Goal: Use online tool/utility: Use online tool/utility

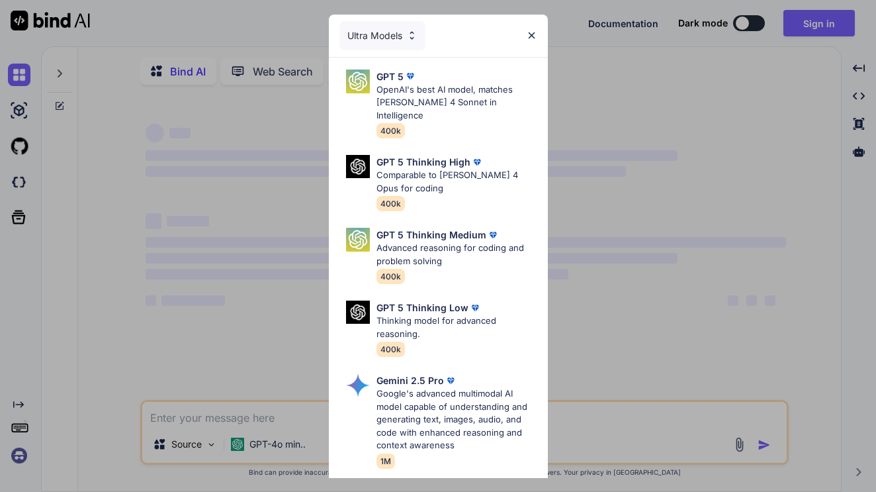
click at [527, 32] on img at bounding box center [531, 35] width 11 height 11
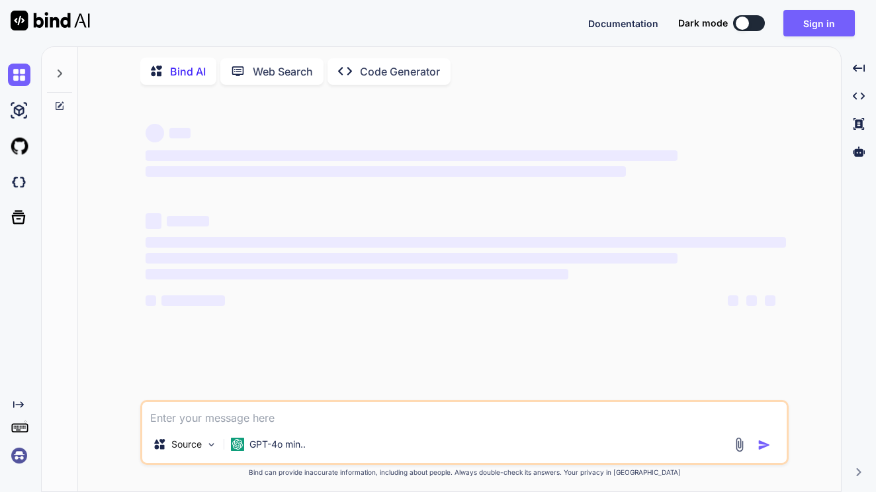
type textarea "x"
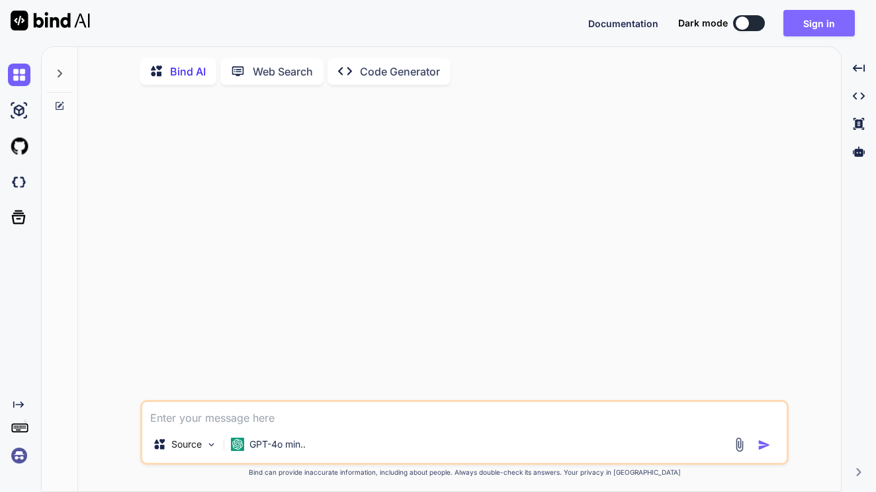
click at [813, 20] on button "Sign in" at bounding box center [819, 23] width 71 height 26
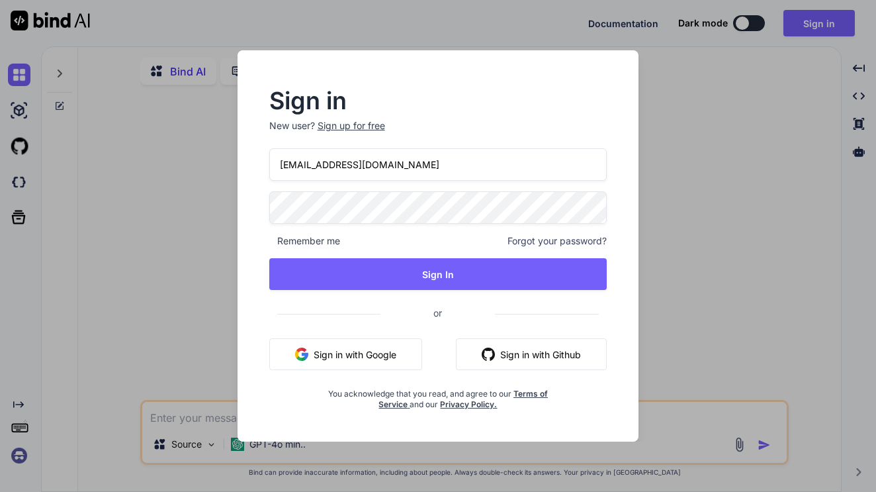
type input "[EMAIL_ADDRESS][DOMAIN_NAME]"
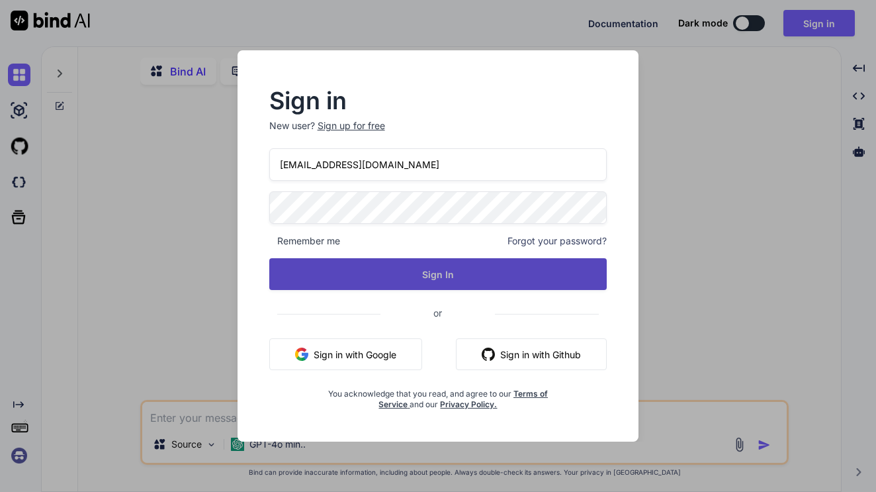
click at [306, 281] on button "Sign In" at bounding box center [438, 274] width 338 height 32
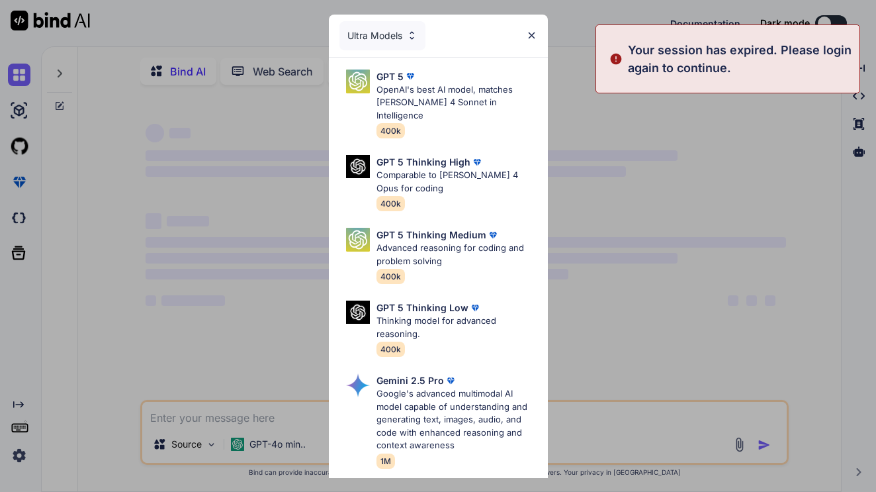
type textarea "x"
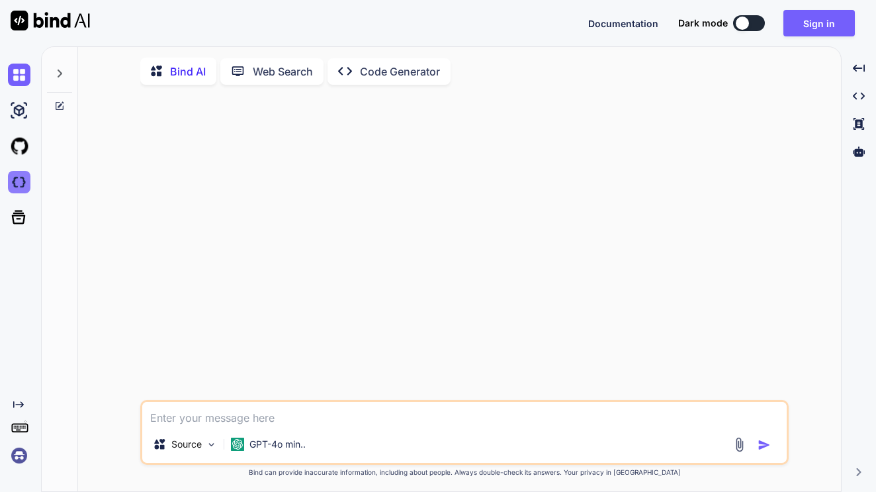
click at [17, 190] on img at bounding box center [19, 182] width 23 height 23
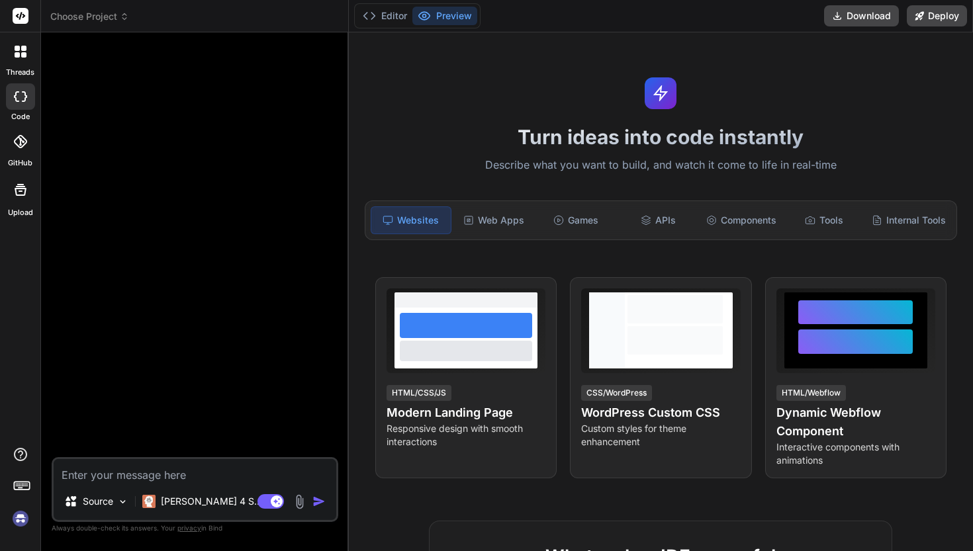
click at [28, 56] on div at bounding box center [21, 52] width 28 height 28
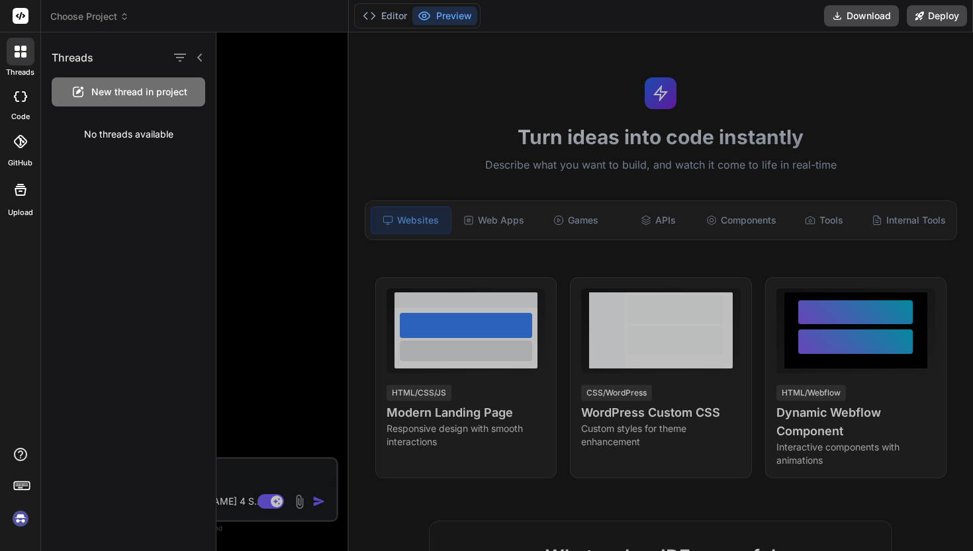
click at [27, 55] on div at bounding box center [21, 52] width 28 height 28
click at [25, 491] on img at bounding box center [20, 519] width 23 height 23
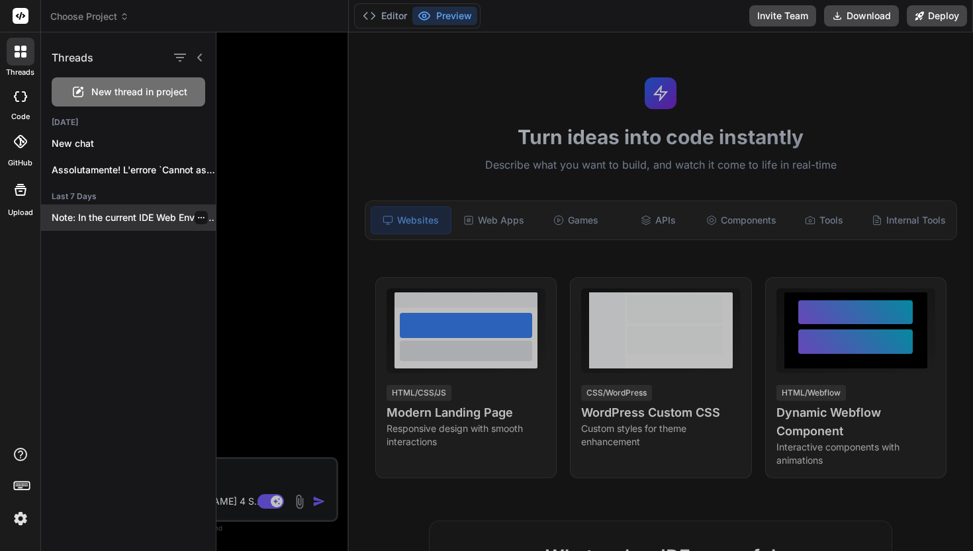
click at [125, 224] on div "Note: In the current IDE Web Environment,..." at bounding box center [128, 218] width 175 height 26
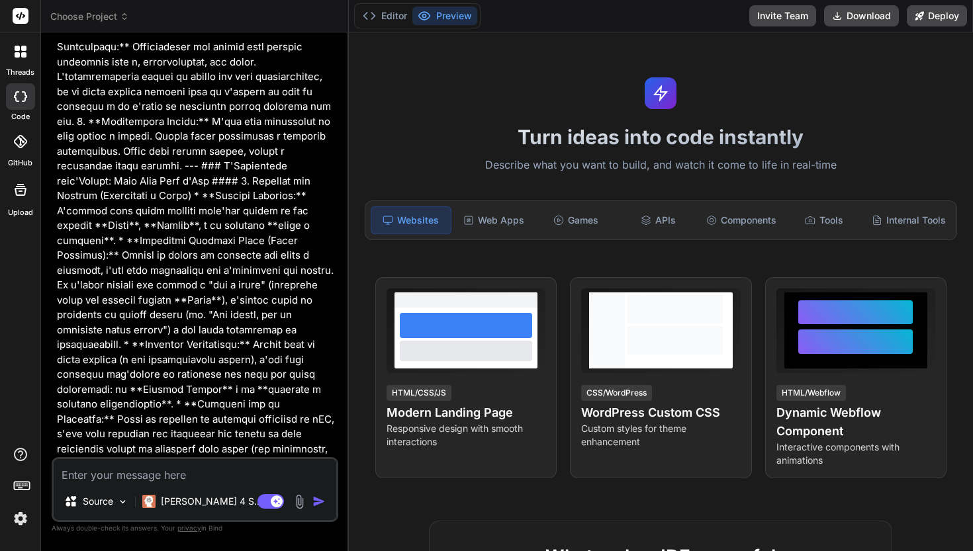
scroll to position [398, 0]
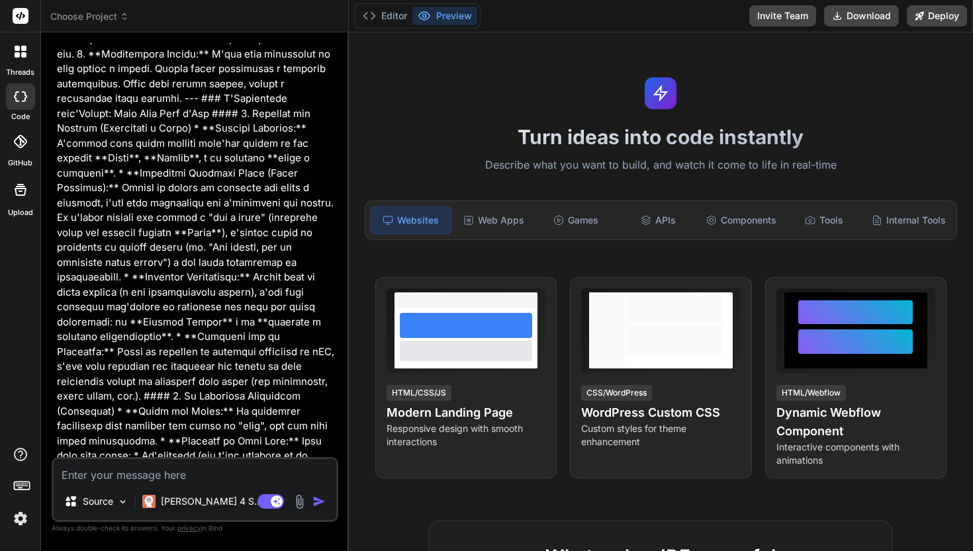
click at [24, 54] on icon at bounding box center [23, 54] width 5 height 5
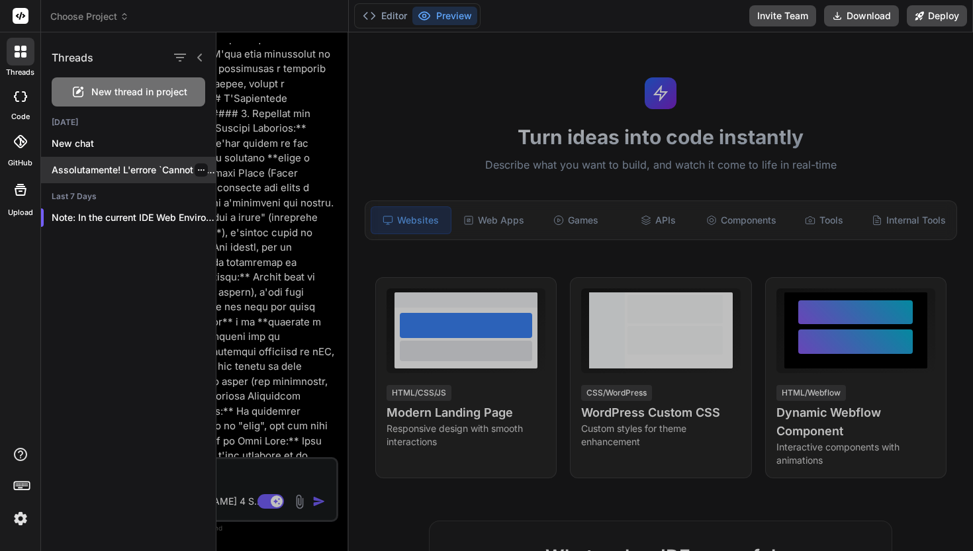
click at [146, 179] on div "Assolutamente! L'errore `Cannot assign to property: 'self'..." at bounding box center [128, 170] width 175 height 26
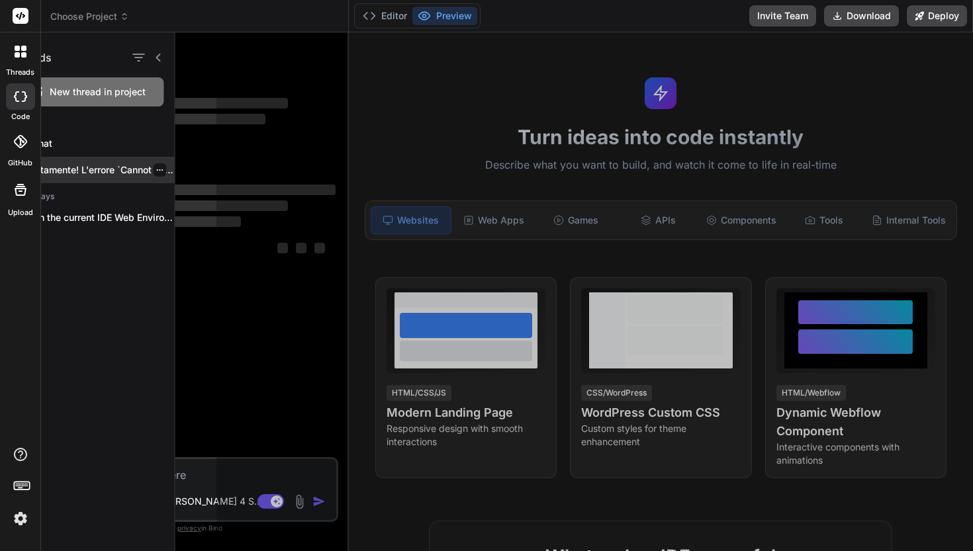
scroll to position [0, 0]
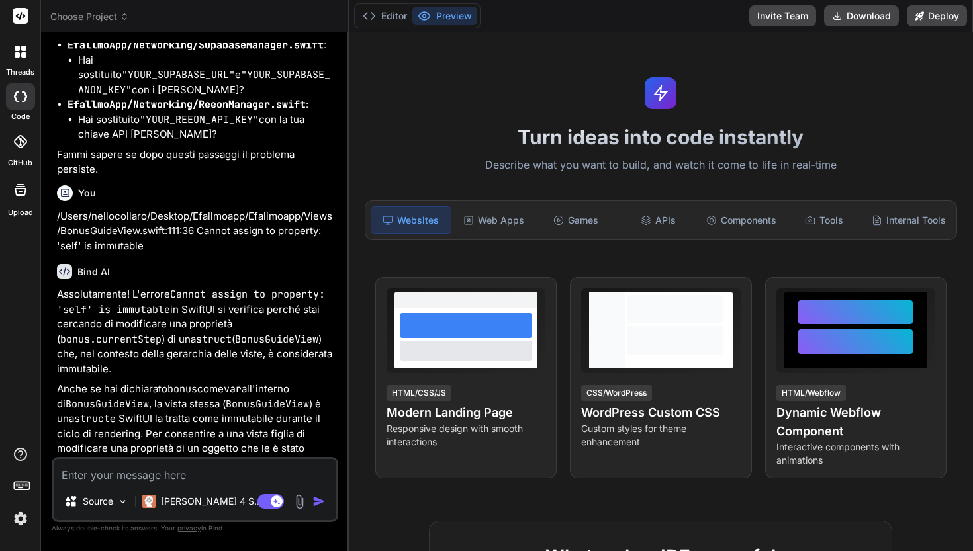
type textarea "x"
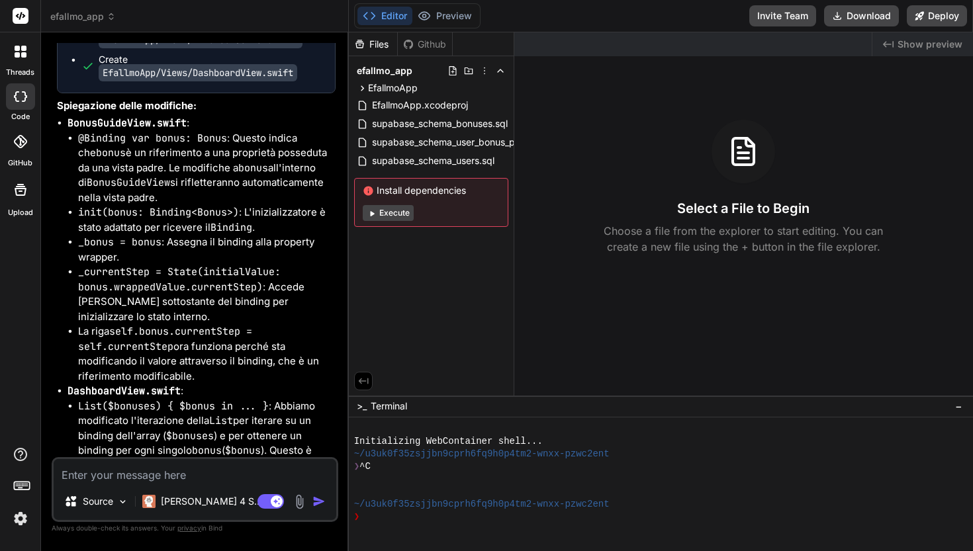
scroll to position [5521, 0]
click at [363, 87] on icon at bounding box center [362, 88] width 11 height 11
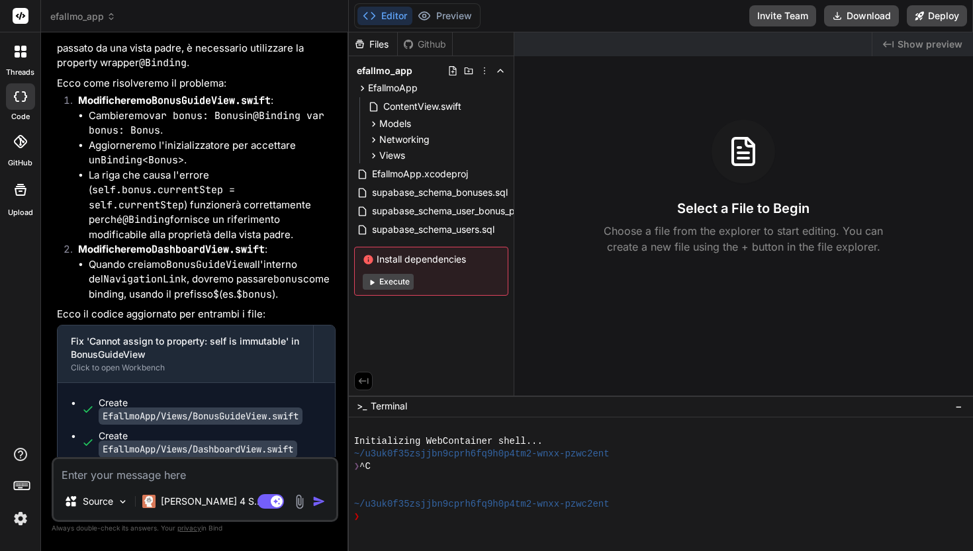
scroll to position [5143, 0]
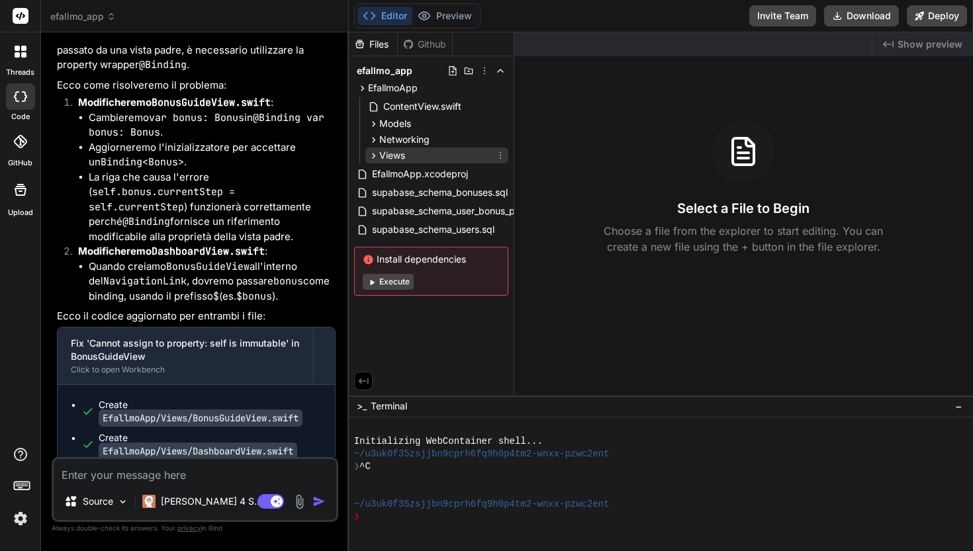
click at [369, 156] on icon at bounding box center [373, 155] width 11 height 11
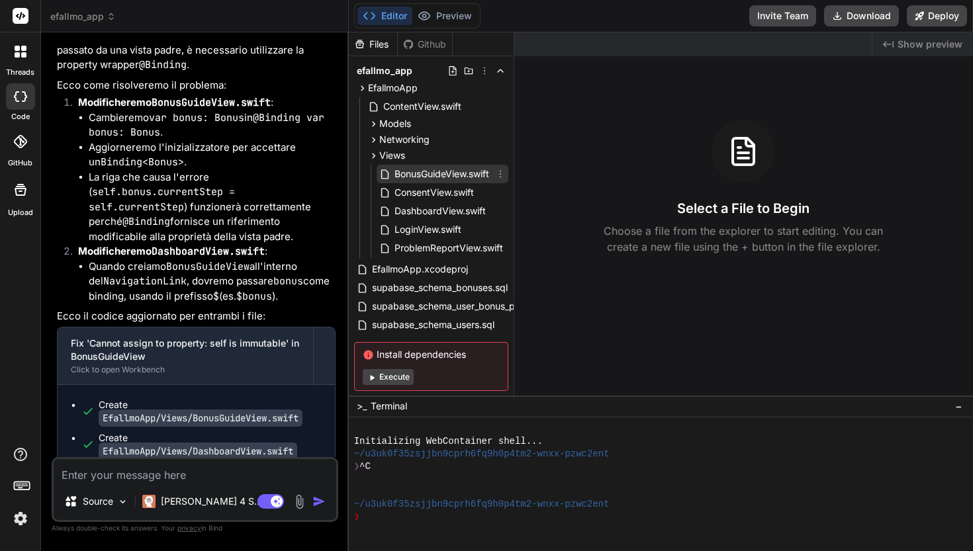
click at [465, 179] on span "BonusGuideView.swift" at bounding box center [441, 174] width 97 height 16
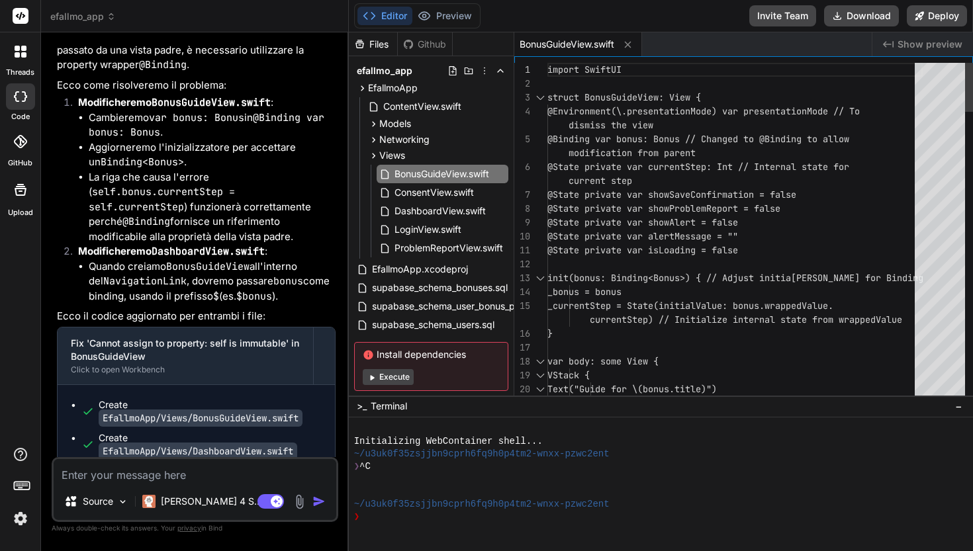
scroll to position [14, 0]
click at [567, 74] on span "import SwiftUI" at bounding box center [584, 70] width 74 height 12
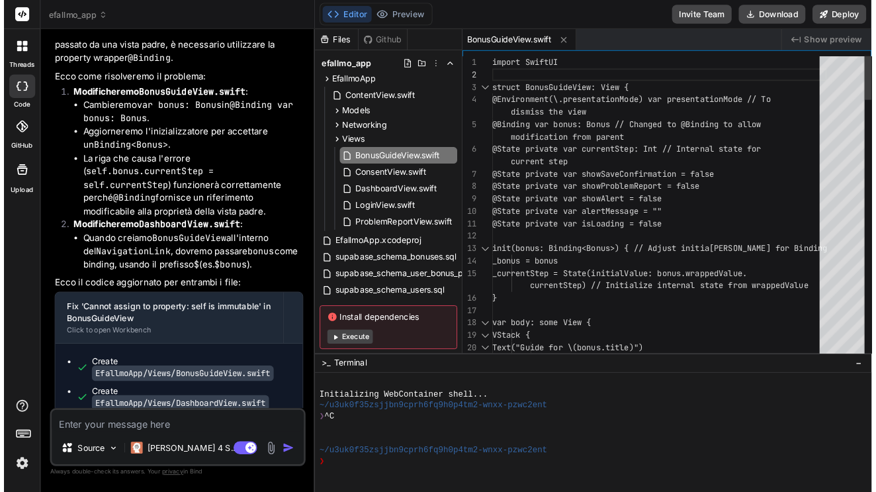
scroll to position [0, 0]
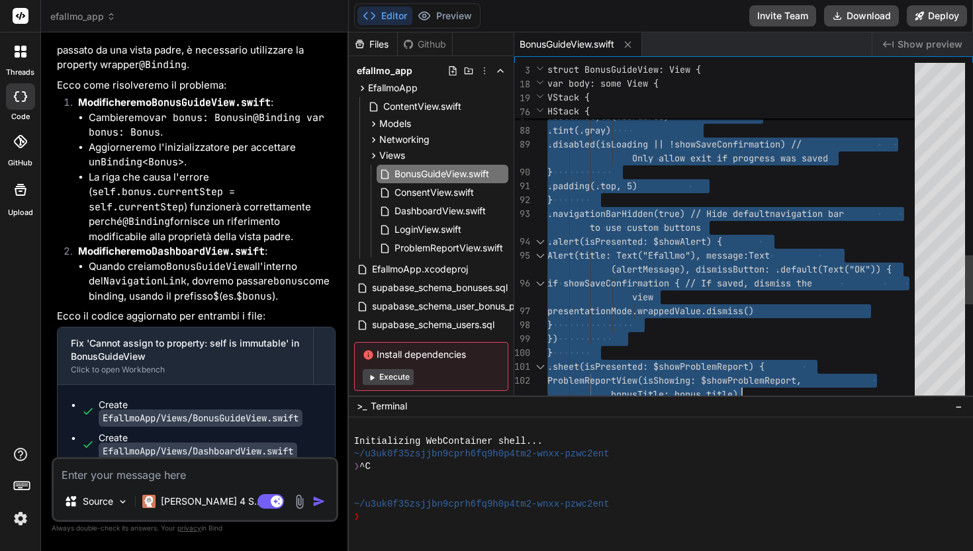
type textarea "import SwiftUI struct BonusGuideView: View { @Environment(\.presentationMode) v…"
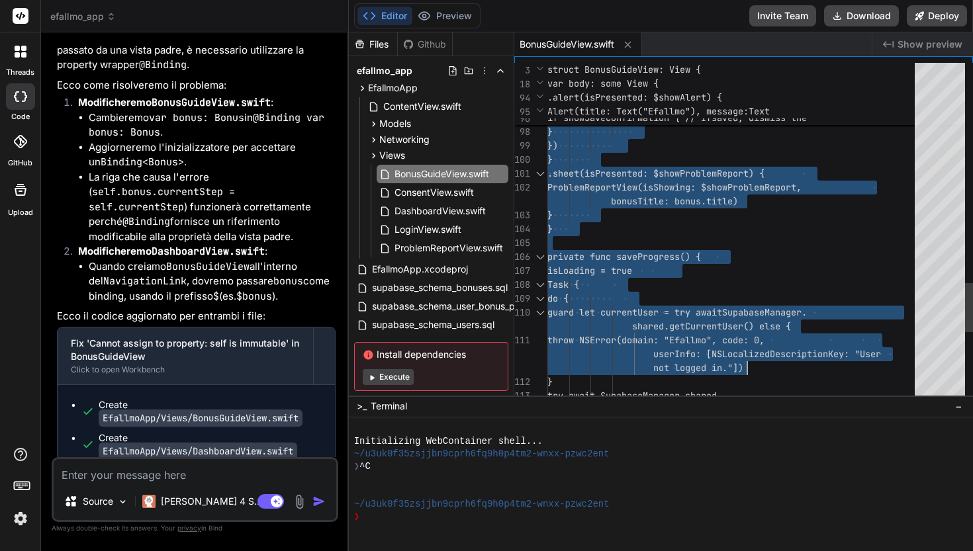
drag, startPoint x: 549, startPoint y: 69, endPoint x: 831, endPoint y: 355, distance: 402.0
click at [866, 11] on button "Download" at bounding box center [861, 15] width 75 height 21
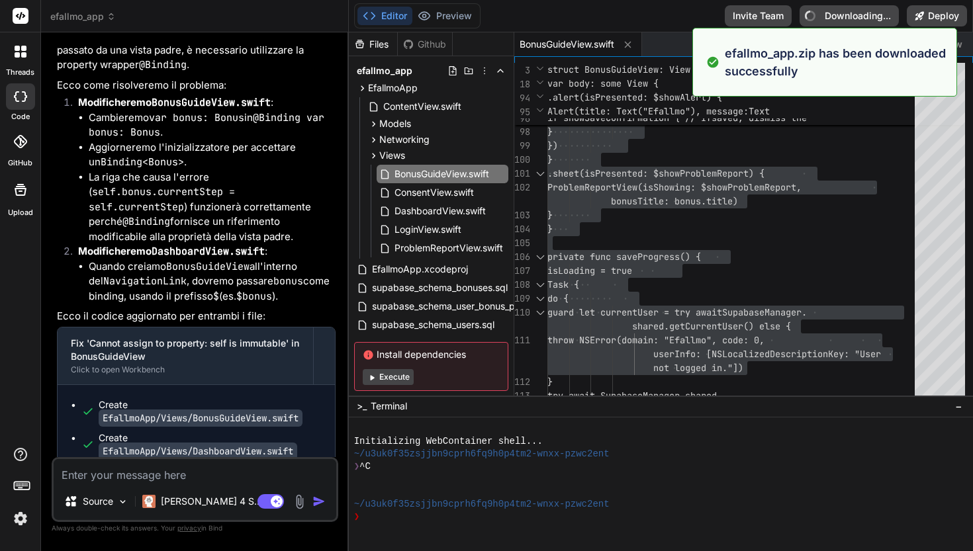
type textarea "x"
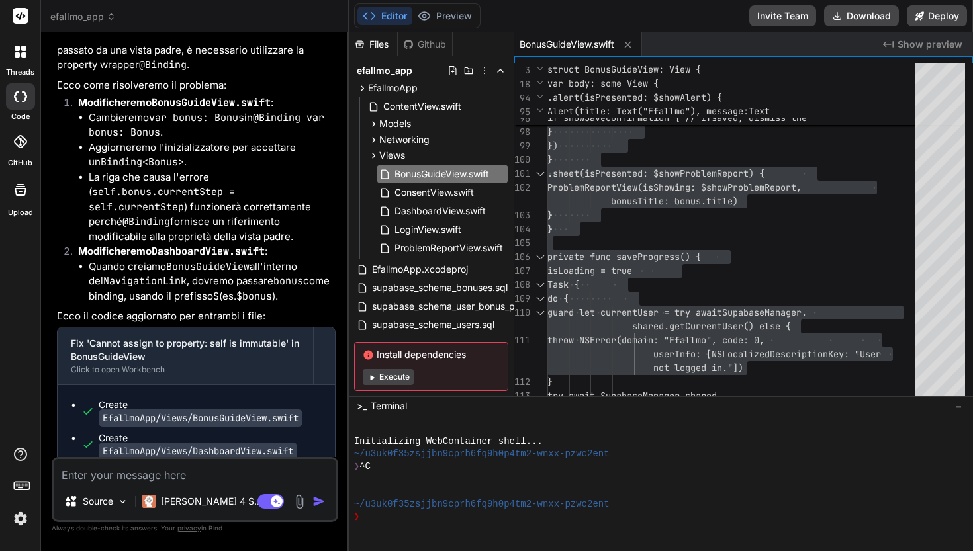
type textarea "import SwiftUI struct BonusGuideView: View { @Environment(\.presentationMode) v…"
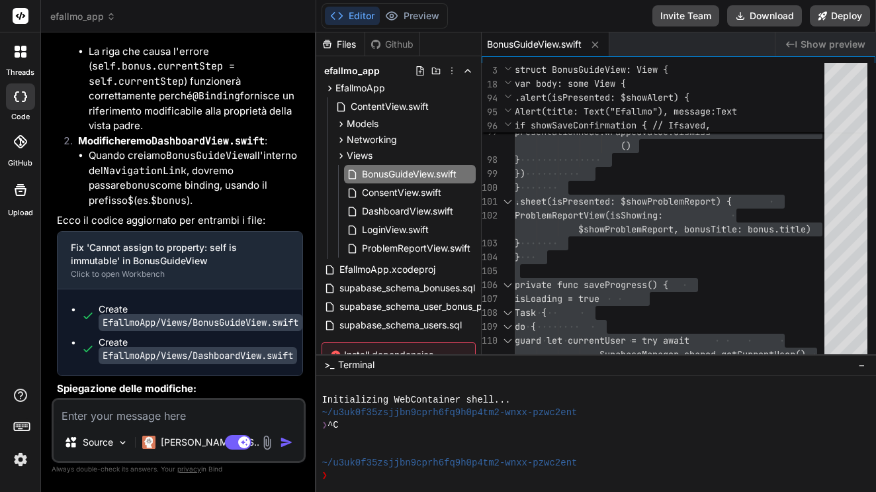
scroll to position [5927, 0]
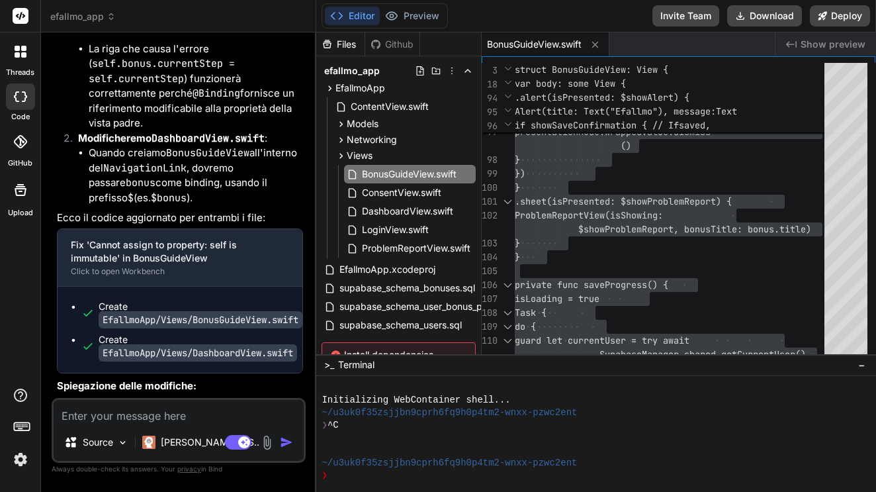
click at [161, 418] on textarea at bounding box center [179, 412] width 250 height 24
paste textarea "/Users/nellocollaro/Desktop/Efallmoapp/Efallmoapp/Networking/SupabaseManager.sw…"
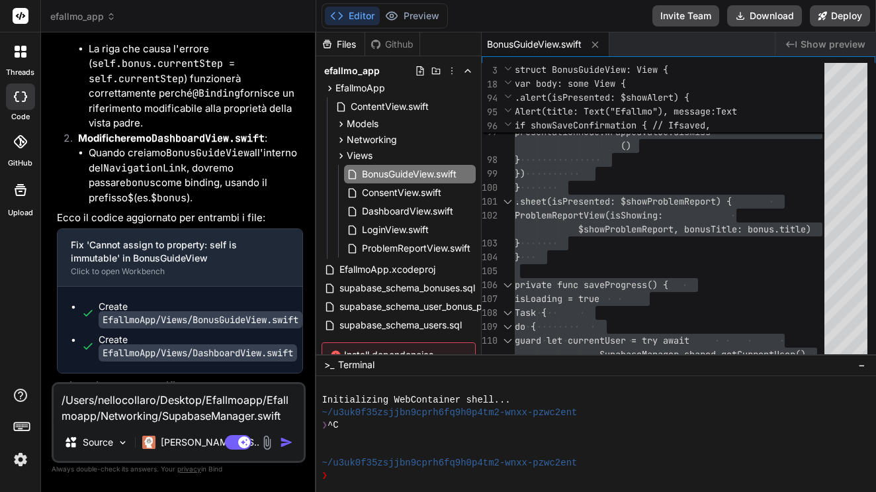
type textarea "x"
type textarea "/Users/nellocollaro/Desktop/Efallmoapp/Efallmoapp/Networking/SupabaseManager.sw…"
drag, startPoint x: 277, startPoint y: 412, endPoint x: 32, endPoint y: 377, distance: 248.0
click at [32, 377] on div "threads code GitHub Upload efallmo_app Created with Pixso. Bind AI Web Search C…" at bounding box center [438, 246] width 876 height 492
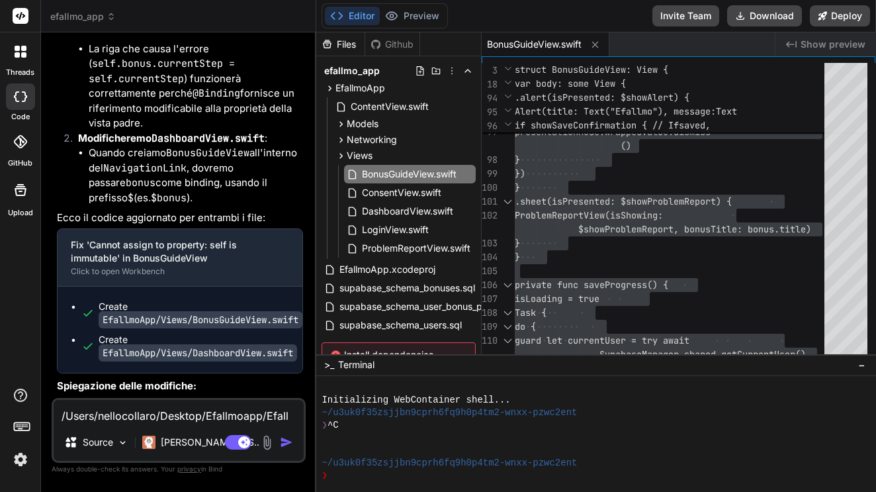
type textarea "x"
paste textarea "Efallmoapp /Users/nellocollaro/Desktop/Efallmoapp/Efallmoapp/Networking/Supabas…"
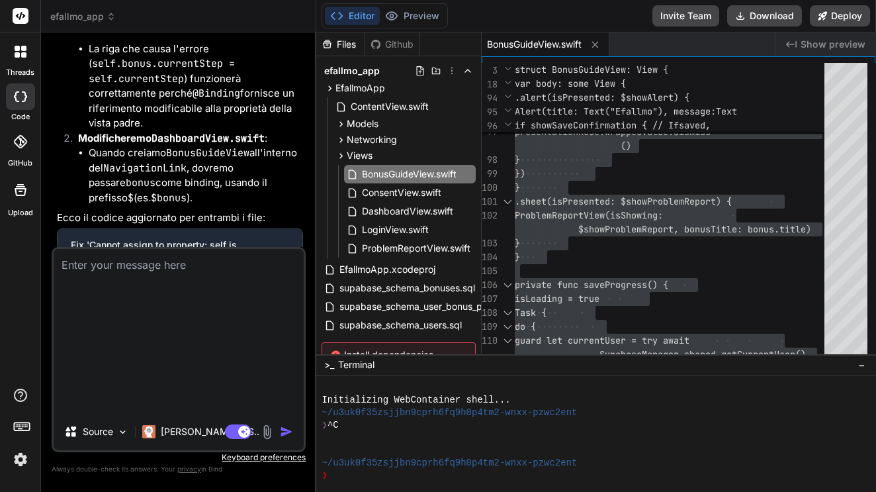
type textarea "x"
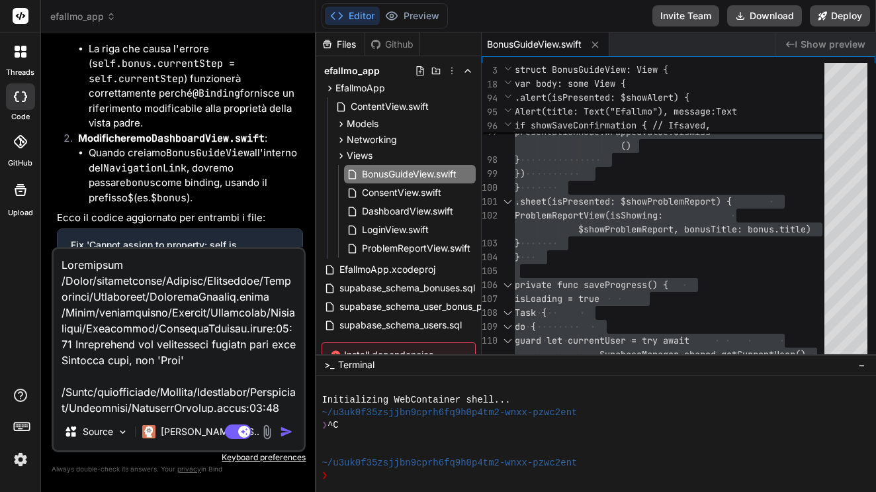
scroll to position [638, 0]
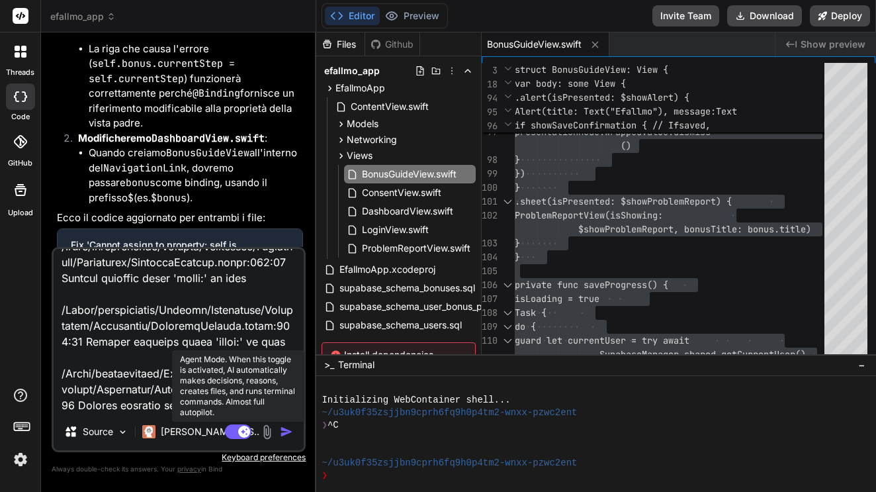
type textarea "Efallmoapp /Users/nellocollaro/Desktop/Efallmoapp/Efallmoapp/Networking/Supabas…"
click at [240, 434] on rect at bounding box center [244, 432] width 12 height 12
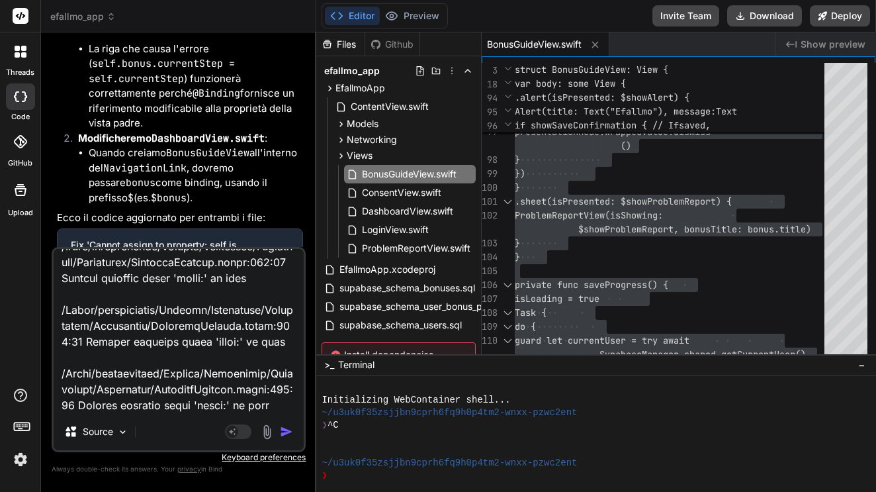
click at [290, 431] on img "button" at bounding box center [286, 431] width 13 height 13
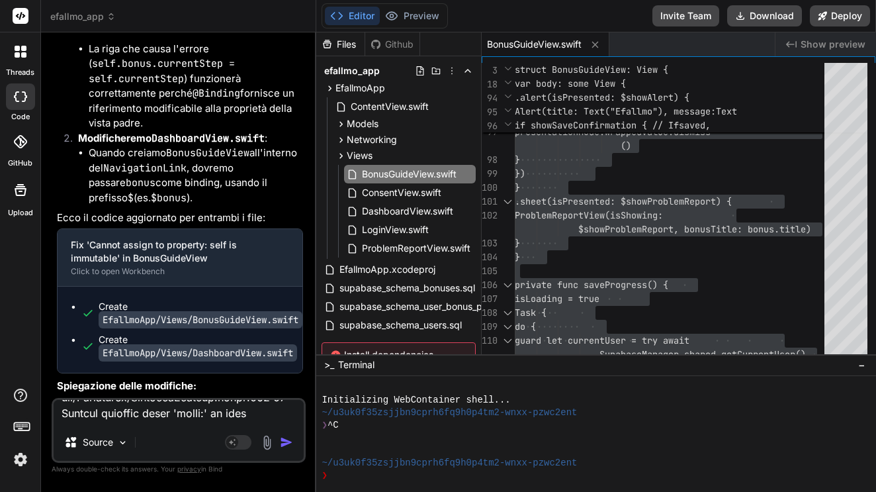
type textarea "x"
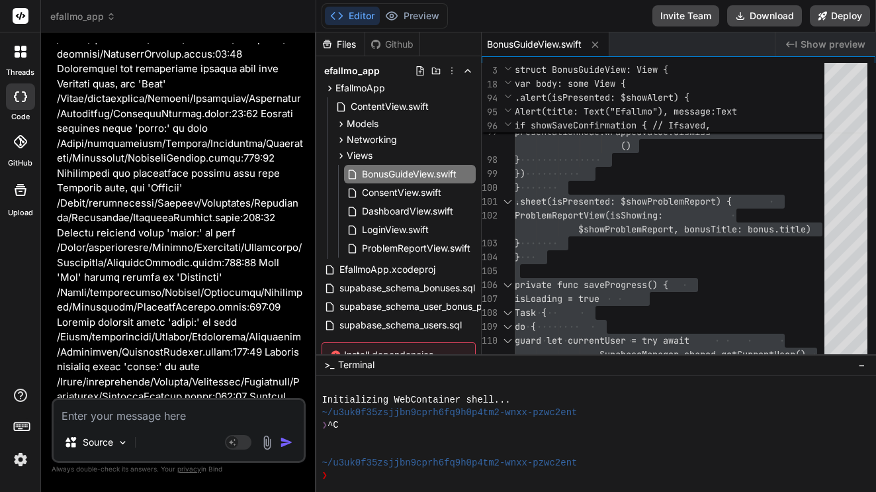
scroll to position [0, 0]
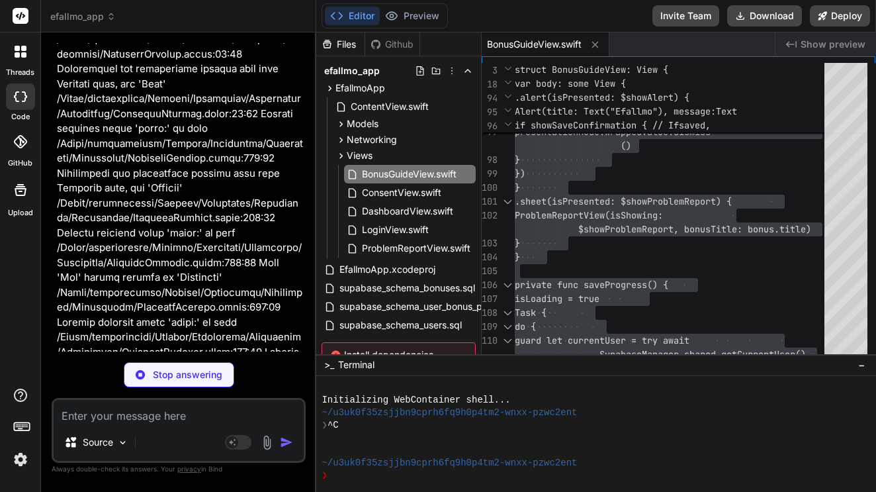
type textarea "x"
type textarea "("user_bonus_progress").insert(progressData).execute() } } }"
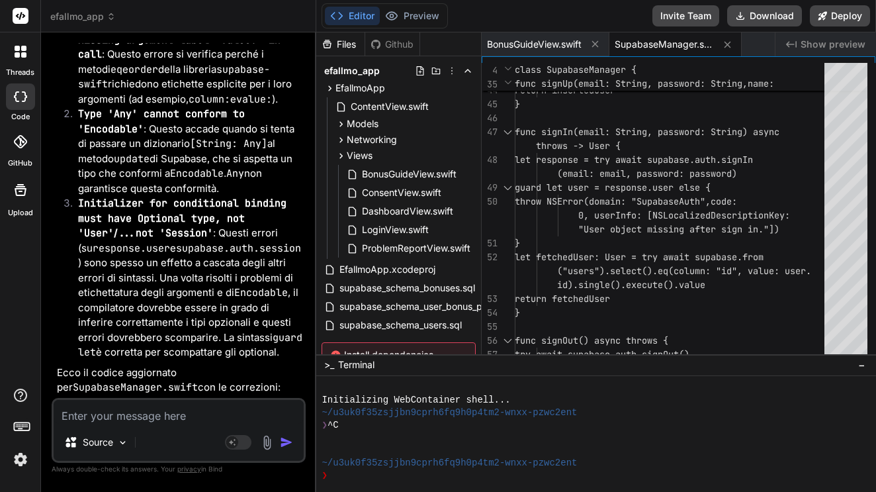
scroll to position [7608, 0]
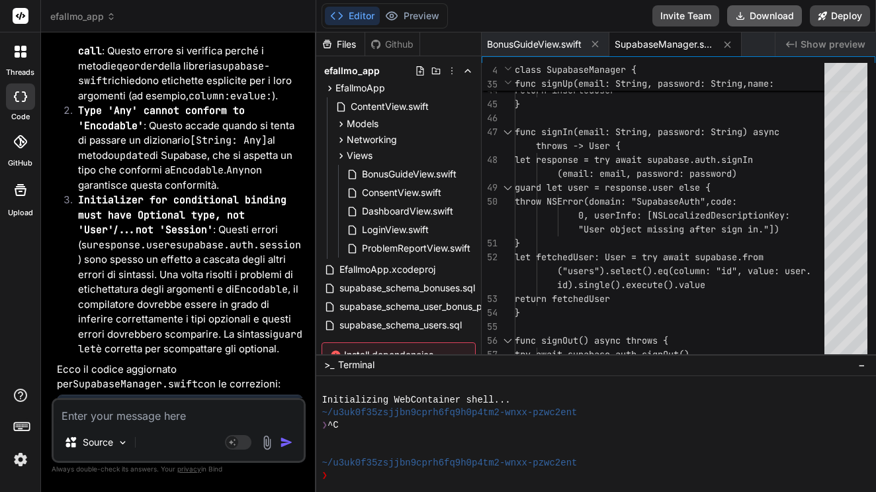
click at [768, 19] on button "Download" at bounding box center [764, 15] width 75 height 21
click at [145, 421] on textarea at bounding box center [179, 412] width 250 height 24
paste textarea "/Users/nellocollaro/Desktop/Efallmoapp/Efallmoapp/Networking/SupabaseManager.sw…"
type textarea "x"
type textarea "/Users/nellocollaro/Desktop/Efallmoapp/Efallmoapp/Networking/SupabaseManager.sw…"
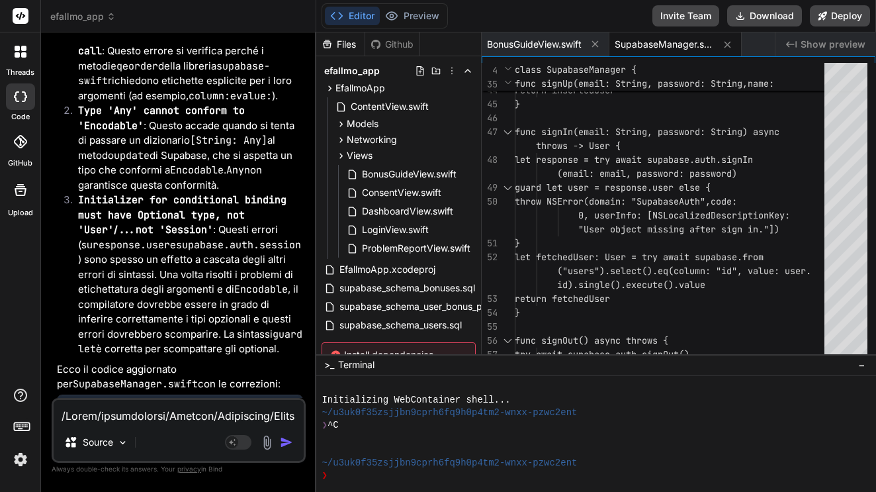
scroll to position [590, 0]
type textarea "x"
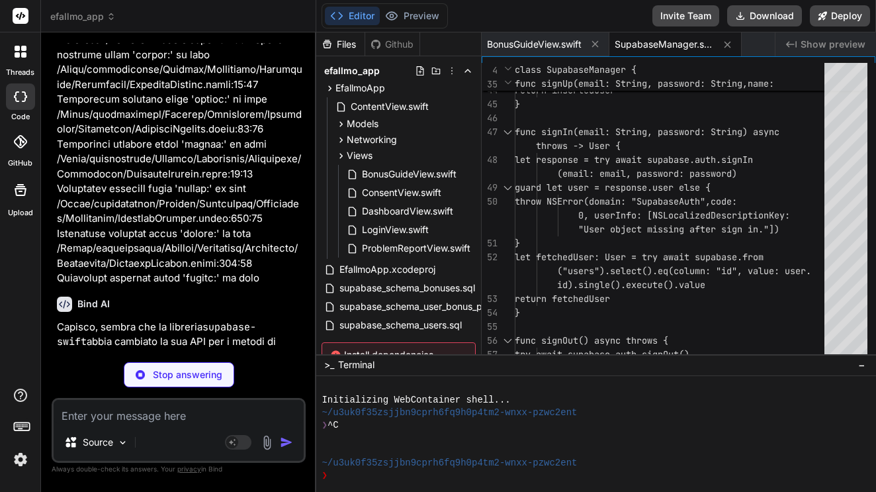
scroll to position [8770, 0]
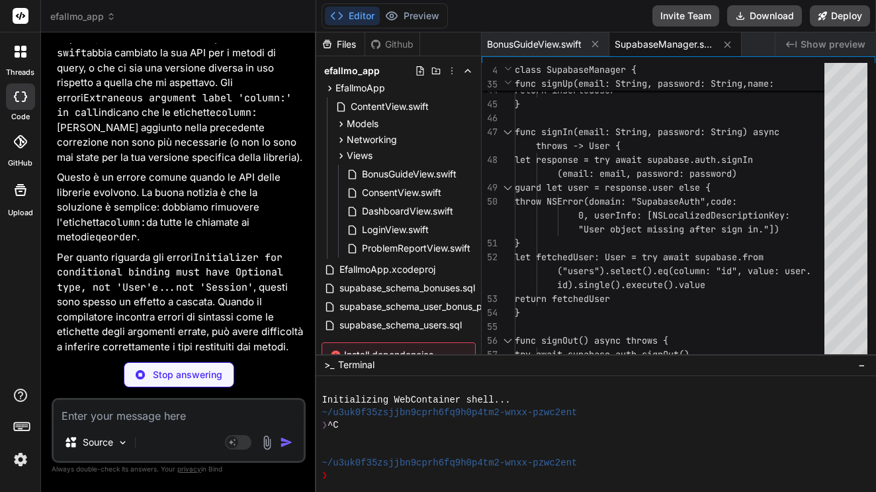
type textarea "x"
type textarea "execute() } } }"
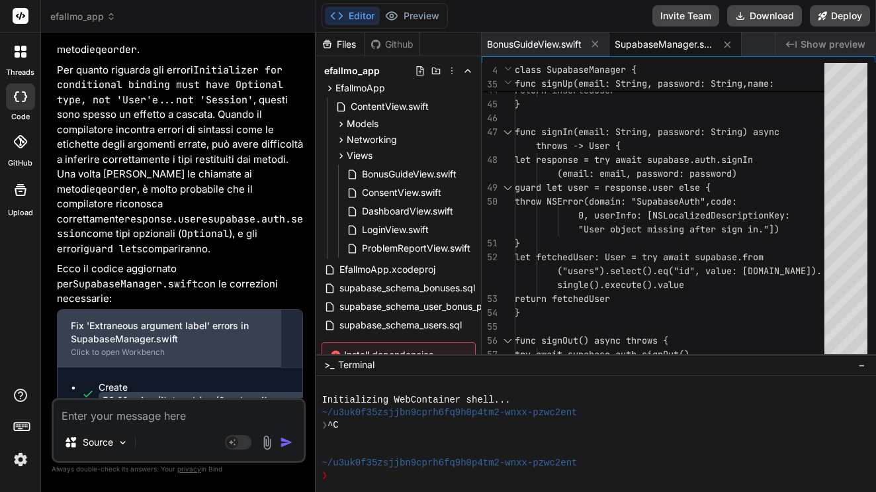
scroll to position [0, 0]
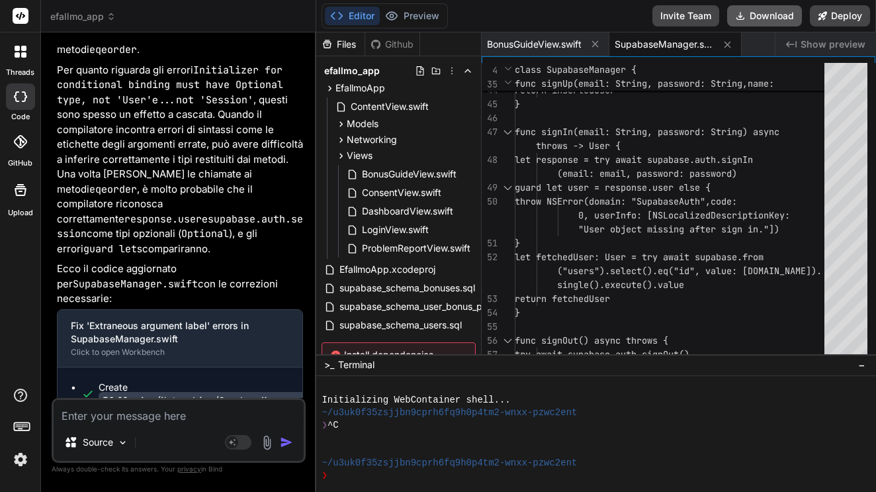
click at [779, 15] on button "Download" at bounding box center [764, 15] width 75 height 21
click at [154, 414] on textarea at bounding box center [179, 412] width 250 height 24
paste textarea "/Users/nellocollaro/Desktop/Efallmoapp/Efallmoapp/Networking/SupabaseManager.sw…"
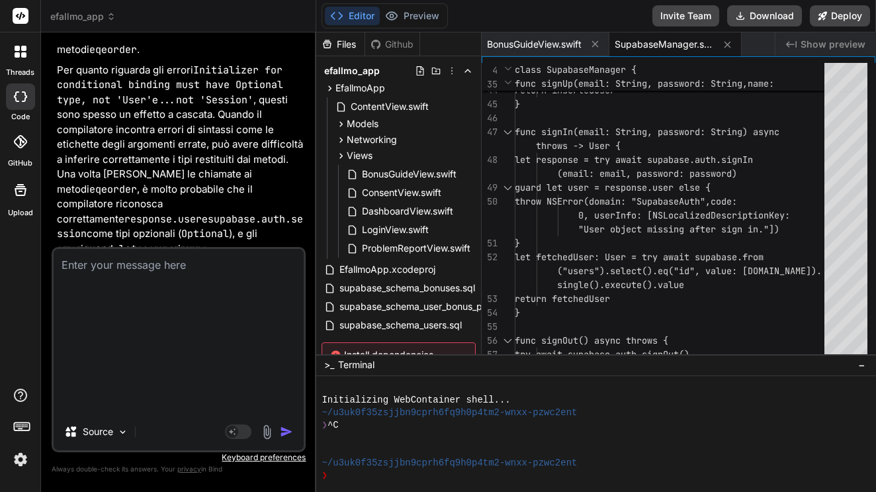
type textarea "x"
type textarea "/Users/nellocollaro/Desktop/Efallmoapp/Efallmoapp/Networking/SupabaseManager.sw…"
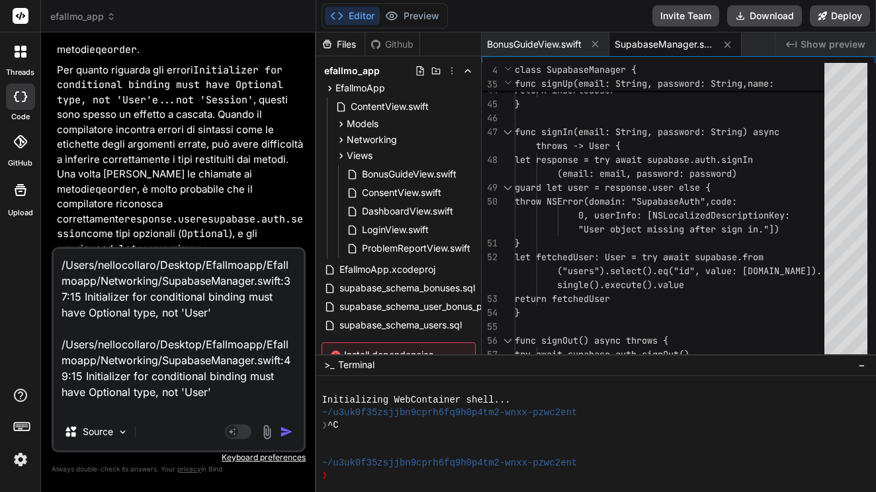
scroll to position [82, 0]
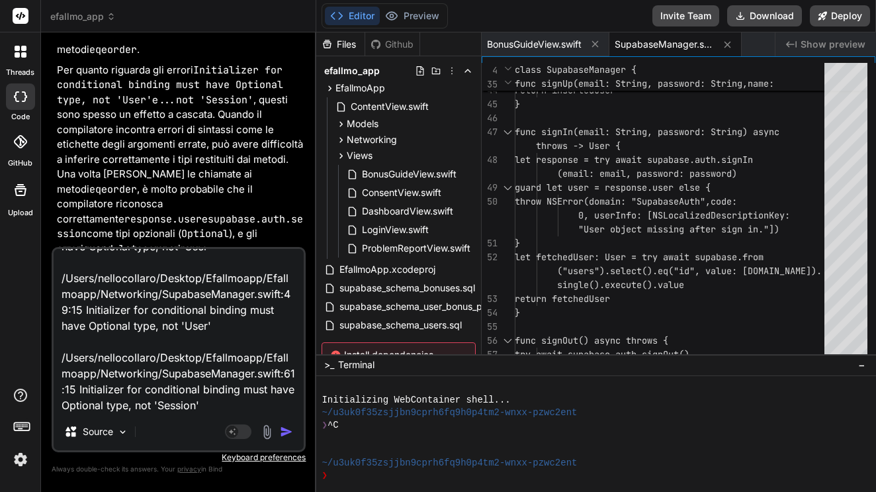
type textarea "x"
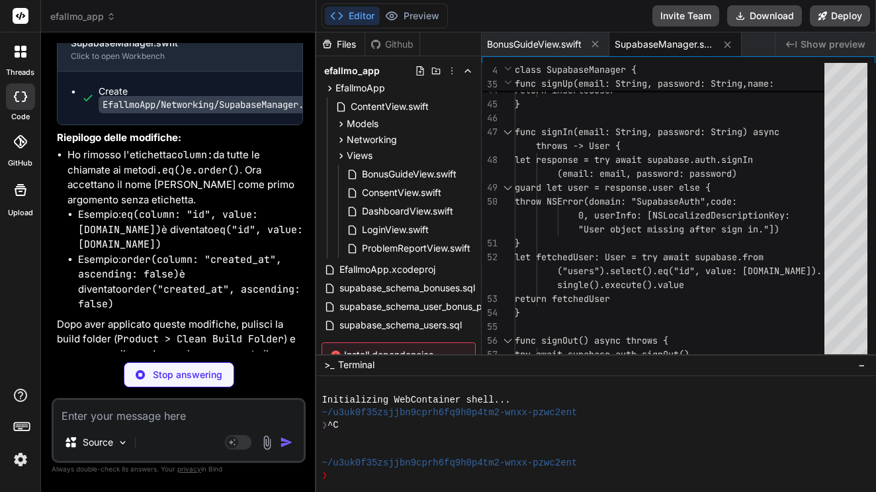
scroll to position [9527, 0]
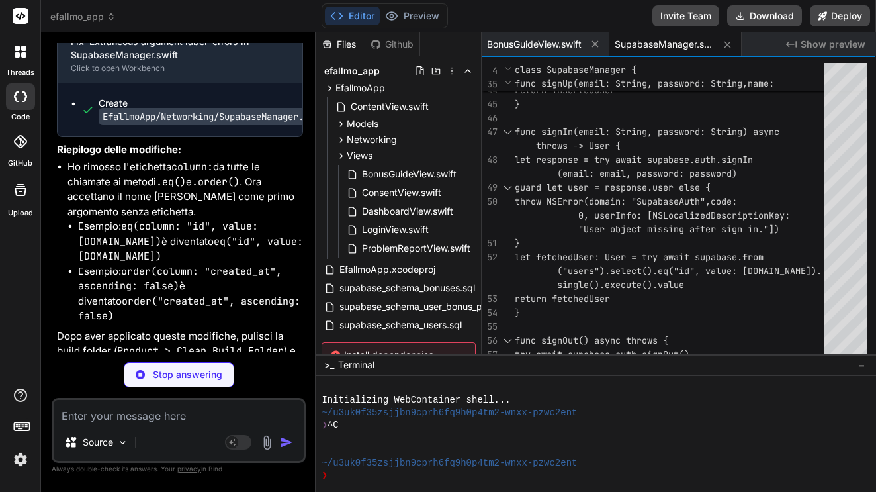
type textarea "x"
type textarea "// No existing progress, insert new one _ = try await supabase.from("user_bonus…"
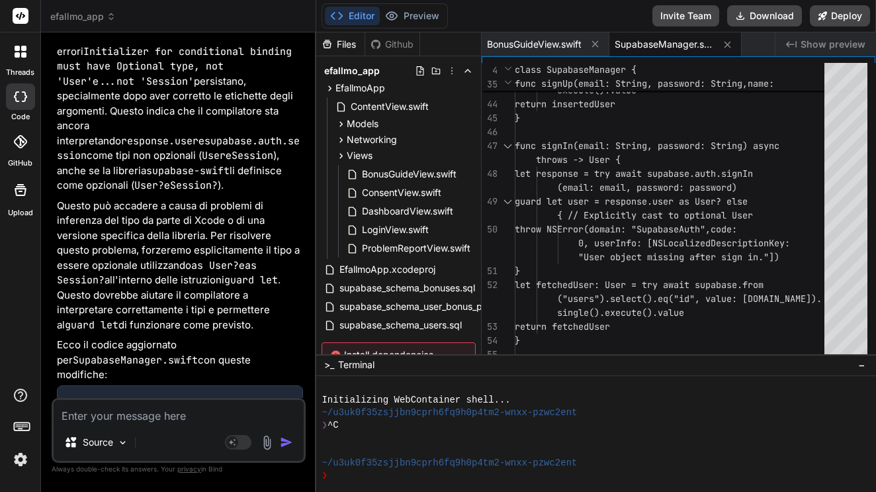
scroll to position [10144, 0]
click at [760, 13] on button "Download" at bounding box center [764, 15] width 75 height 21
click at [165, 415] on textarea at bounding box center [179, 412] width 250 height 24
paste textarea "Efallmoapp Command SwiftCompile failed with a nonzero exit code /Users/nellocol…"
type textarea "x"
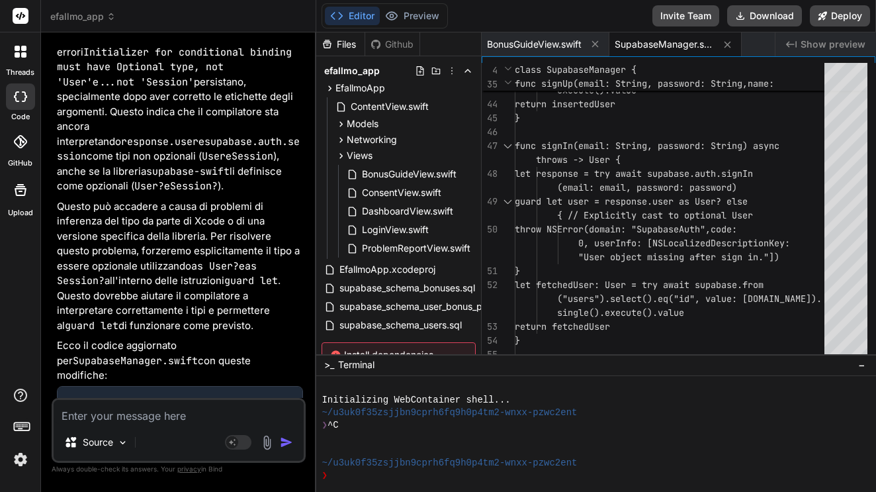
type textarea "Efallmoapp Command SwiftCompile failed with a nonzero exit code /Users/nellocol…"
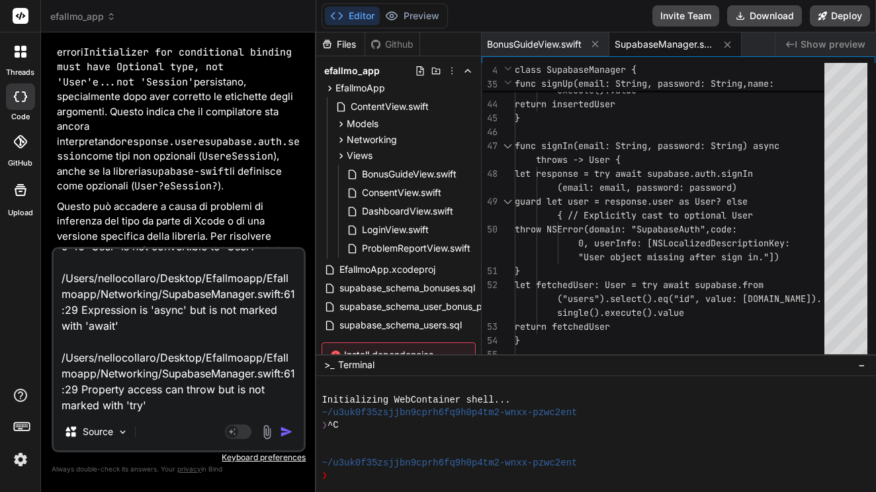
type textarea "x"
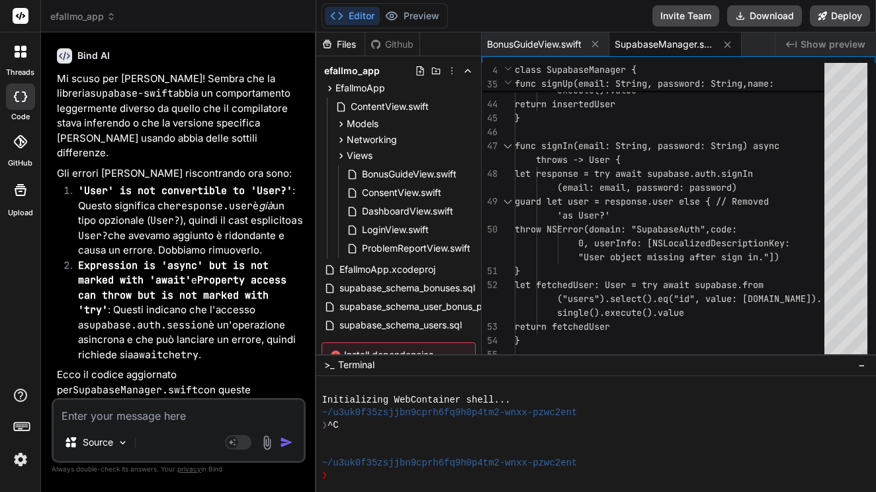
scroll to position [11108, 0]
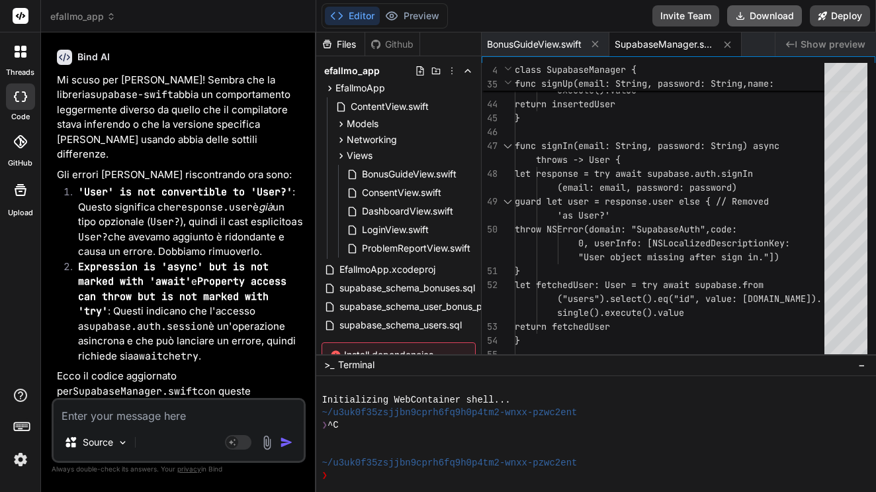
click at [766, 15] on button "Download" at bounding box center [764, 15] width 75 height 21
click at [160, 420] on textarea at bounding box center [179, 412] width 250 height 24
paste textarea "/Users/nellocollaro/Desktop/Efallmoapp/Efallmoapp/Networking/SupabaseManager.sw…"
type textarea "x"
type textarea "/Users/nellocollaro/Desktop/Efallmoapp/Efallmoapp/Networking/SupabaseManager.sw…"
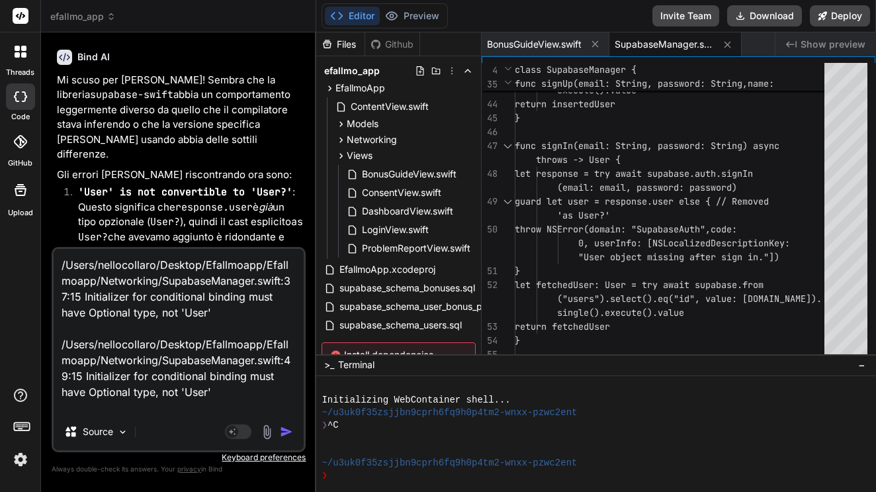
scroll to position [82, 0]
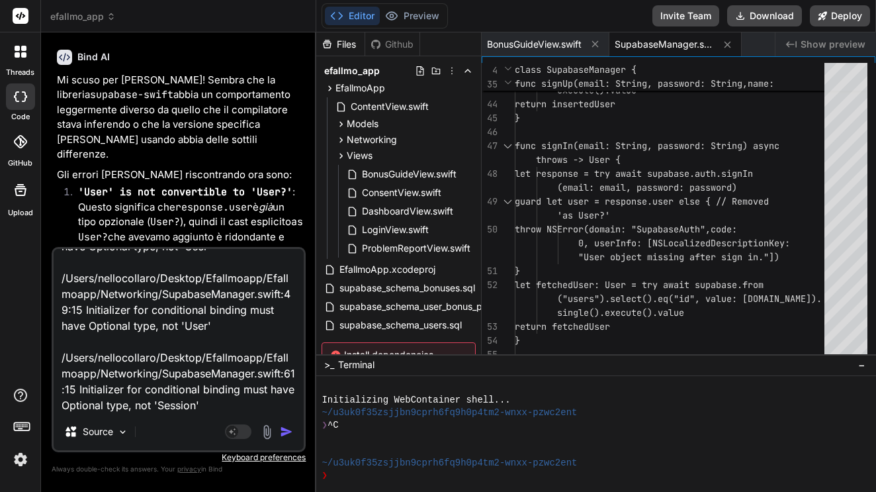
type textarea "x"
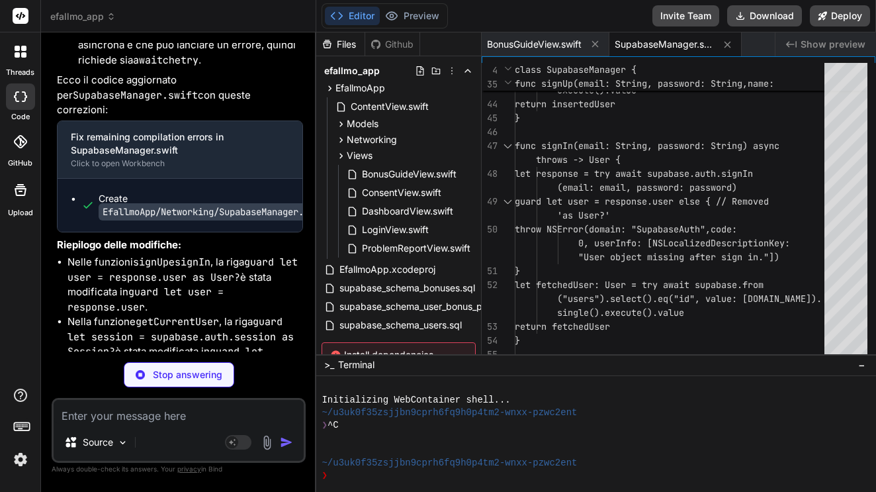
scroll to position [11392, 0]
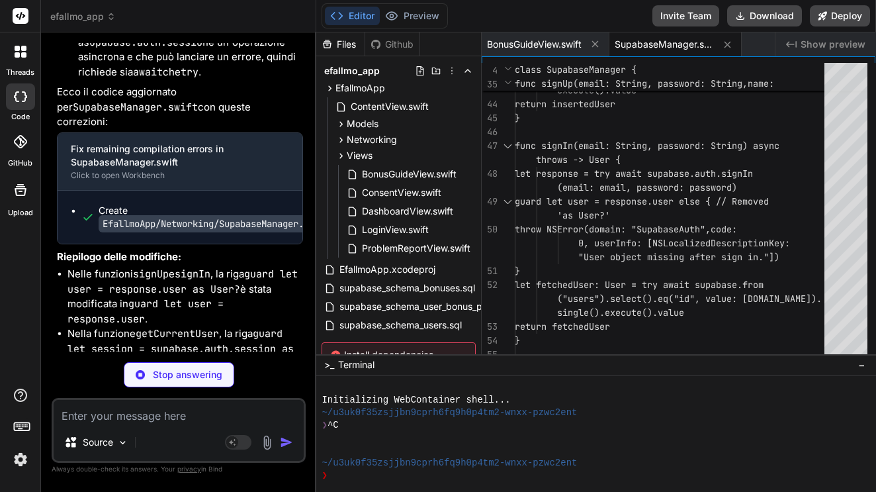
type textarea "x"
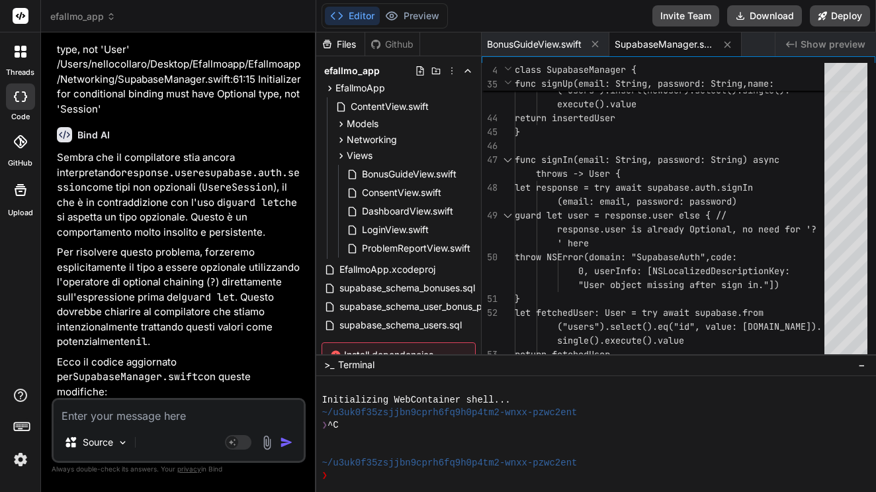
scroll to position [11966, 0]
click at [749, 19] on button "Download" at bounding box center [764, 15] width 75 height 21
click at [165, 425] on div "Source Agent Mode. When this toggle is activated, AI automatically makes decisi…" at bounding box center [179, 430] width 254 height 65
click at [159, 418] on textarea at bounding box center [179, 412] width 250 height 24
paste textarea "/Users/nellocollaro/Desktop/Efallmoapp/Efallmoapp/Networking/SupabaseManager.sw…"
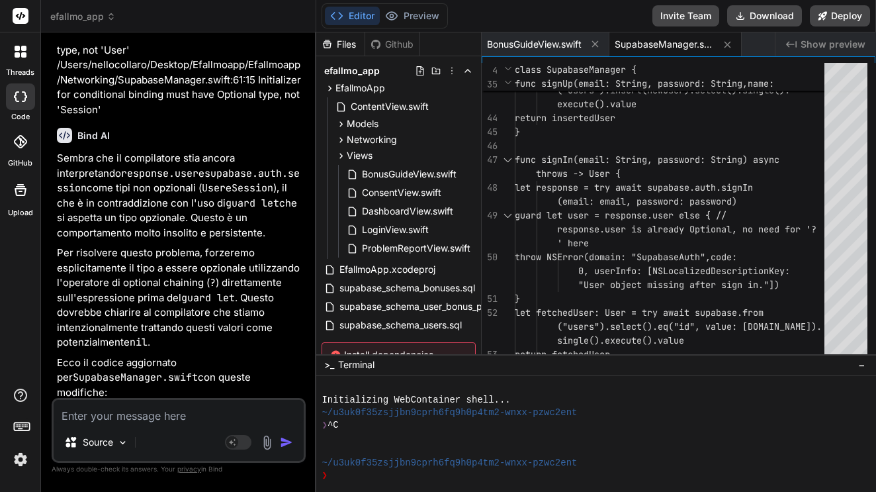
type textarea "x"
type textarea "/Users/nellocollaro/Desktop/Efallmoapp/Efallmoapp/Networking/SupabaseManager.sw…"
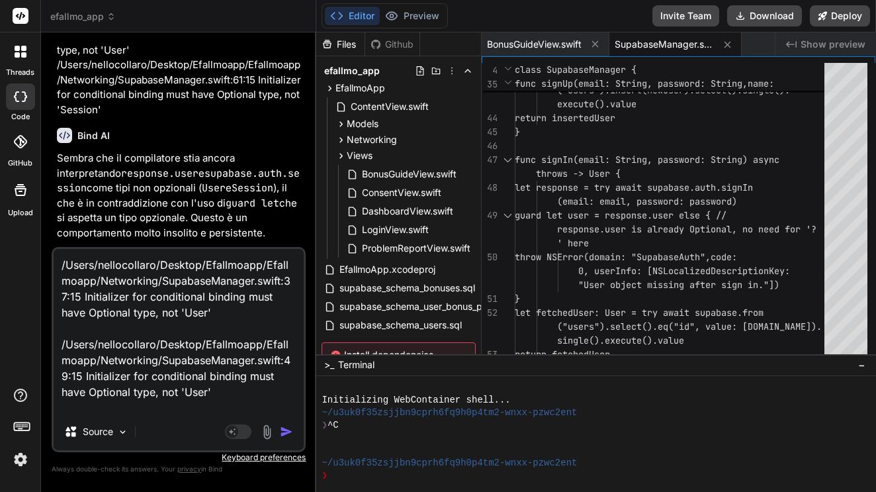
scroll to position [146, 0]
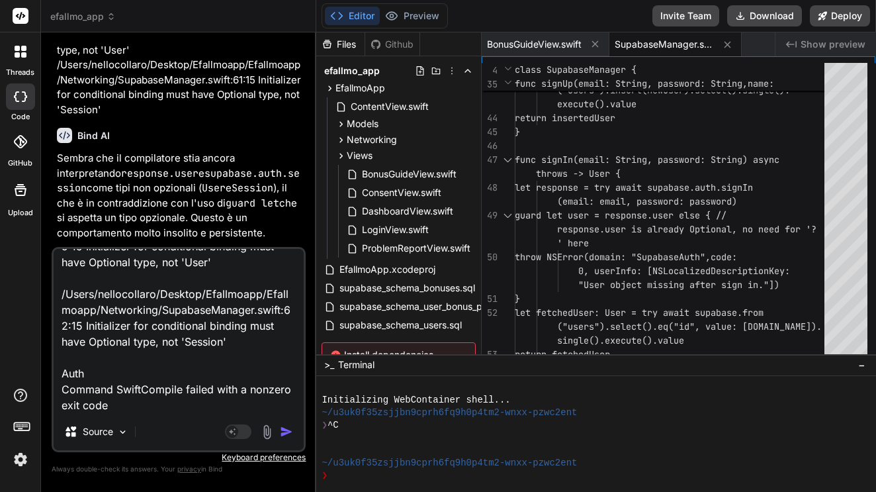
type textarea "x"
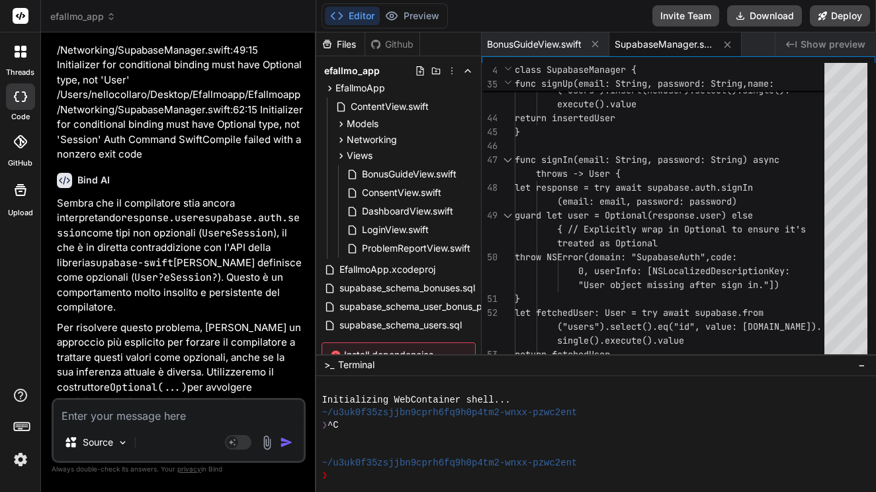
scroll to position [0, 0]
click at [750, 15] on button "Download" at bounding box center [764, 15] width 75 height 21
click at [152, 415] on textarea at bounding box center [179, 412] width 250 height 24
paste textarea "/Users/nellocollaro/Desktop/Efallmoapp/Efallmoapp/Views/DashboardView.swift:37:…"
type textarea "x"
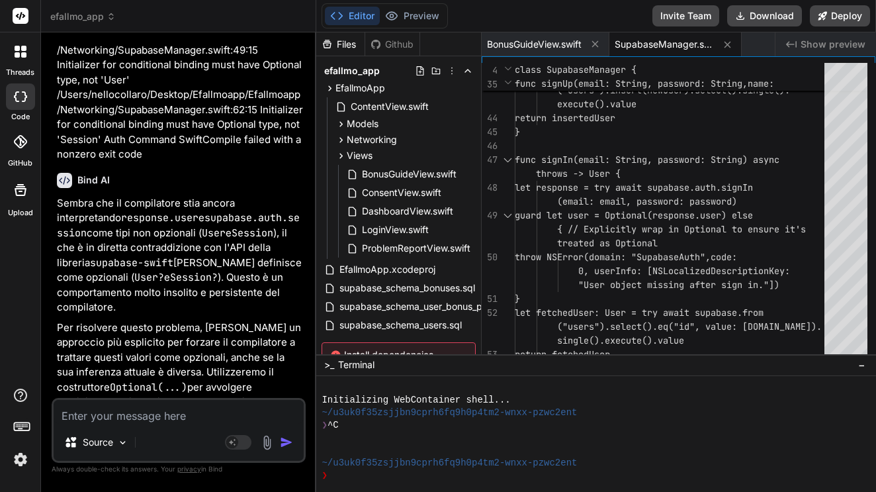
type textarea "/Users/nellocollaro/Desktop/Efallmoapp/Efallmoapp/Views/DashboardView.swift:37:…"
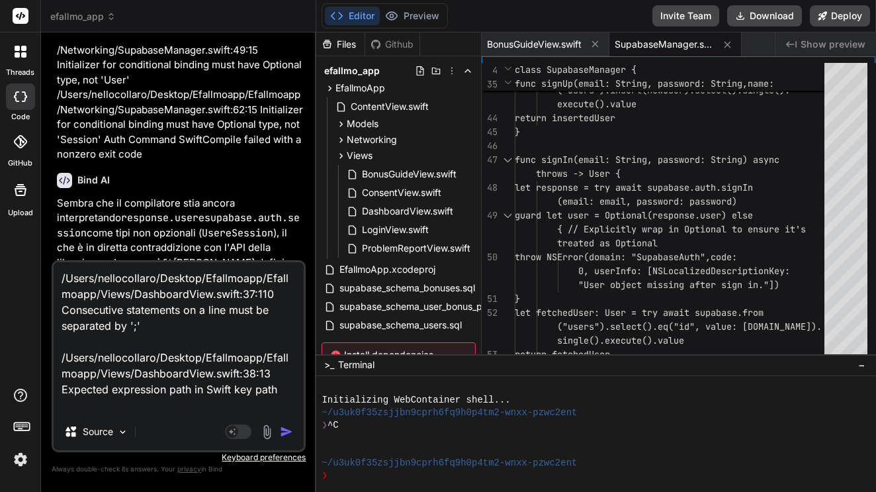
type textarea "x"
type textarea "/Users/nellocollaro/Desktop/Efallmoapp/Efallmoapp/Views/DashboardView.swift:37:…"
type textarea "x"
type textarea "/Users/nellocollaro/Desktop/Efallmoapp/Efallmoapp/Views/DashboardView.swift:37:…"
type textarea "x"
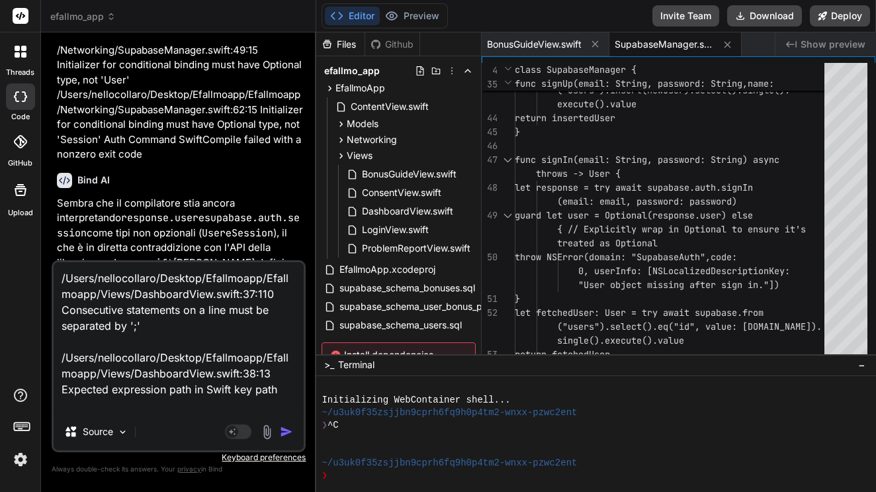
type textarea "/Users/nellocollaro/Desktop/Efallmoapp/Efallmoapp/Views/DashboardView.swift:37:…"
type textarea "x"
type textarea "/Users/nellocollaro/Desktop/Efallmoapp/Efallmoapp/Views/DashboardView.swift:37:…"
type textarea "x"
type textarea "/Users/nellocollaro/Desktop/Efallmoapp/Efallmoapp/Views/DashboardView.swift:37:…"
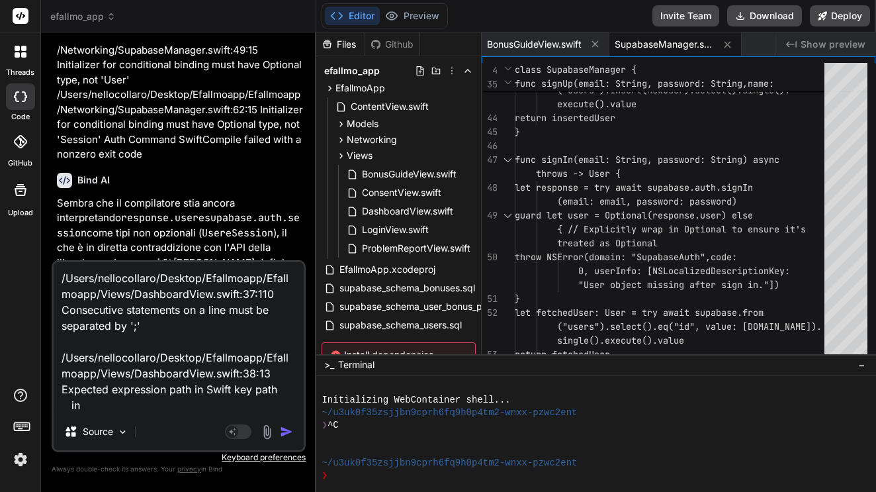
type textarea "x"
type textarea "/Users/nellocollaro/Desktop/Efallmoapp/Efallmoapp/Views/DashboardView.swift:37:…"
type textarea "x"
type textarea "/Users/nellocollaro/Desktop/Efallmoapp/Efallmoapp/Views/DashboardView.swift:37:…"
type textarea "x"
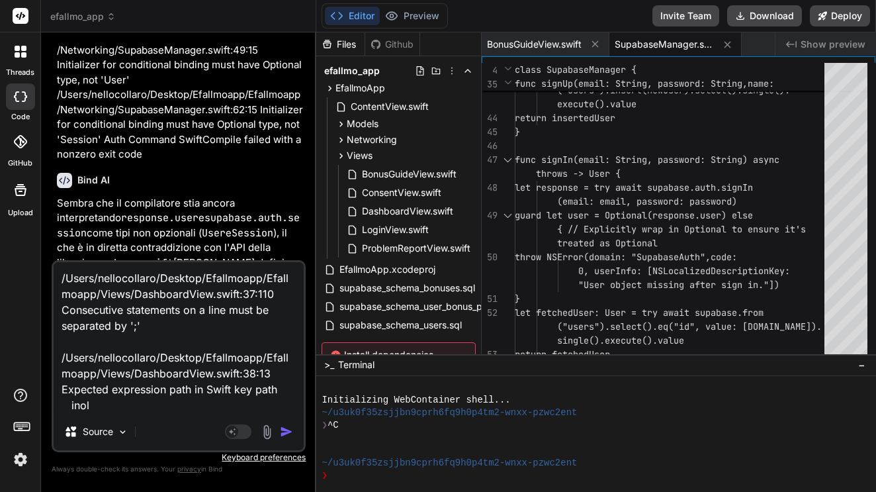
type textarea "/Users/nellocollaro/Desktop/Efallmoapp/Efallmoapp/Views/DashboardView.swift:37:…"
type textarea "x"
type textarea "/Users/nellocollaro/Desktop/Efallmoapp/Efallmoapp/Views/DashboardView.swift:37:…"
type textarea "x"
type textarea "/Users/nellocollaro/Desktop/Efallmoapp/Efallmoapp/Views/DashboardView.swift:37:…"
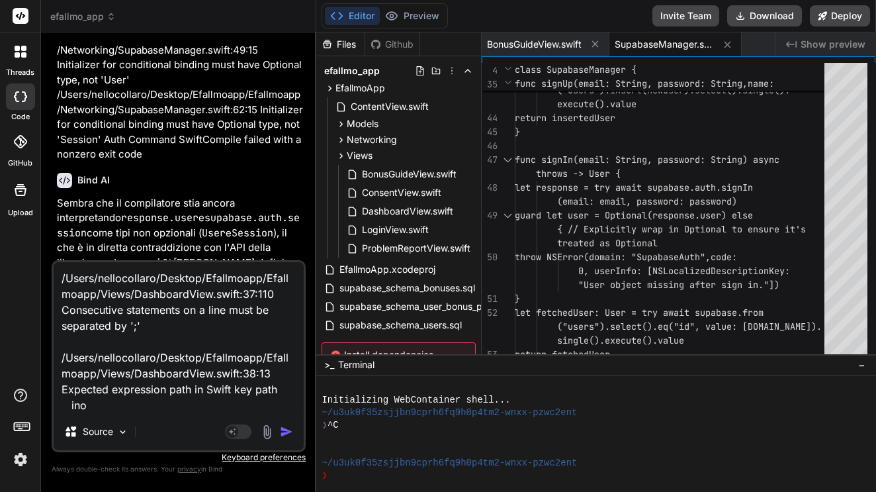
type textarea "x"
type textarea "/Users/nellocollaro/Desktop/Efallmoapp/Efallmoapp/Views/DashboardView.swift:37:…"
type textarea "x"
type textarea "/Users/nellocollaro/Desktop/Efallmoapp/Efallmoapp/Views/DashboardView.swift:37:…"
type textarea "x"
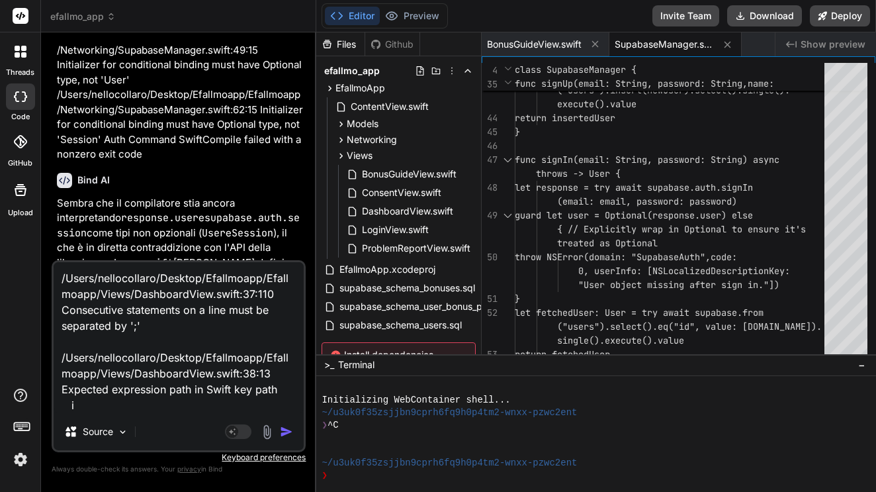
type textarea "/Users/nellocollaro/Desktop/Efallmoapp/Efallmoapp/Views/DashboardView.swift:37:…"
type textarea "x"
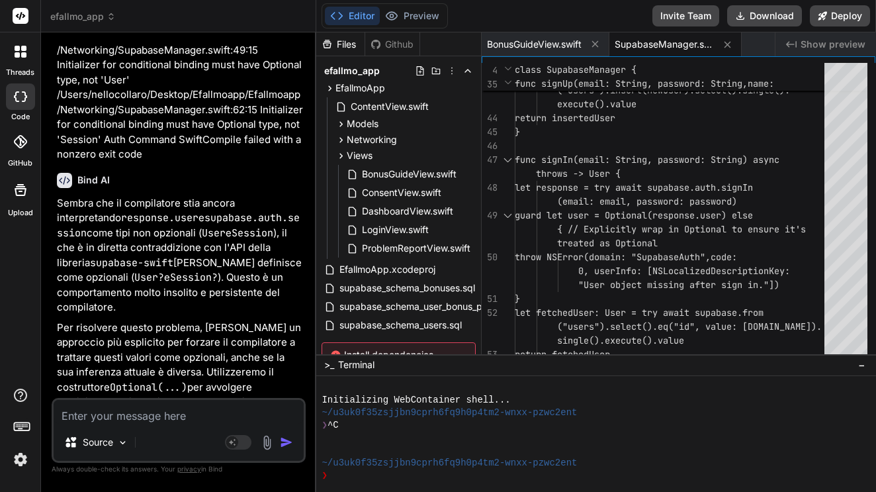
scroll to position [13046, 0]
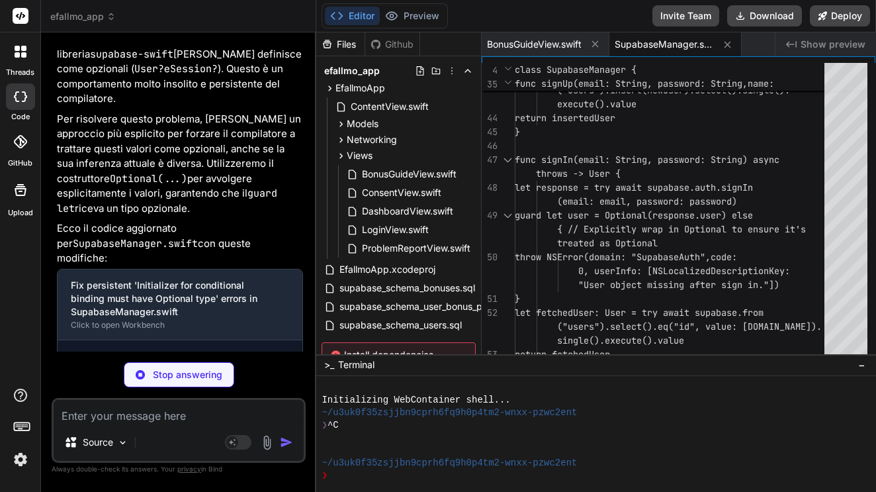
type textarea "x"
type textarea "if updated.isEmpty { // No existing progress, insert new one _ = try await supa…"
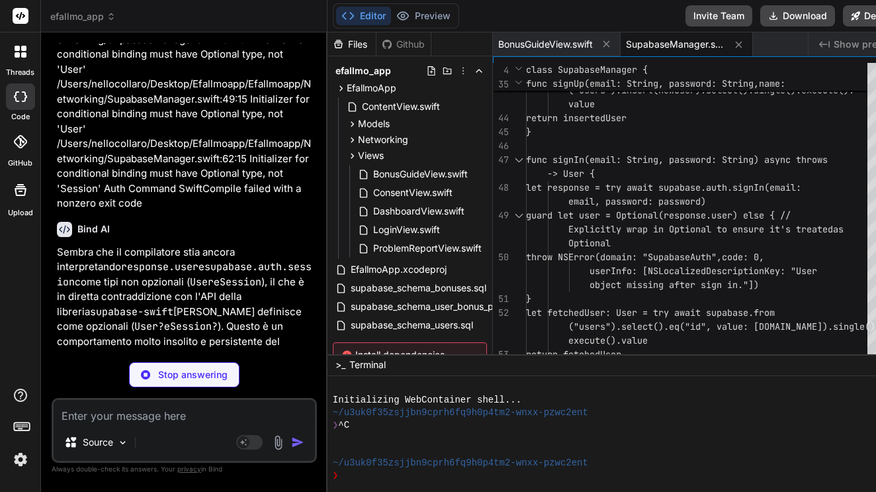
type textarea "x"
type textarea ".foregroundColor(.red) .font(.caption) .padding(.top, 2) } } .padding(.vertical…"
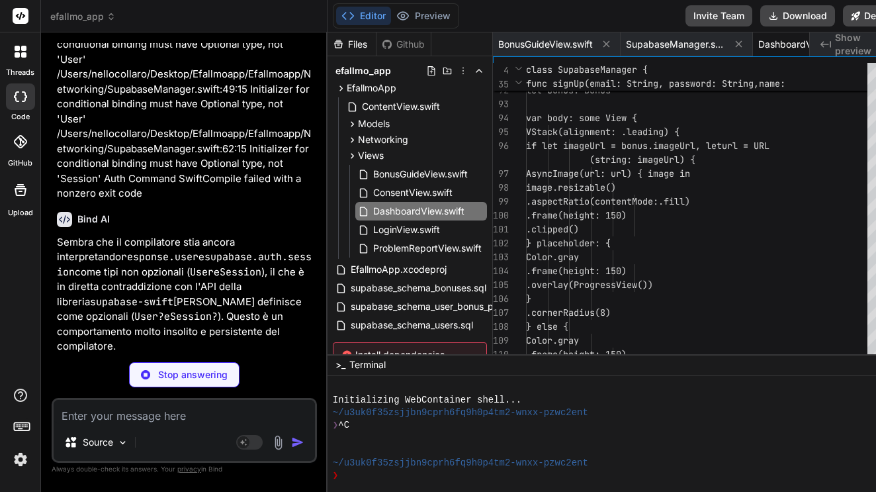
scroll to position [0, 58]
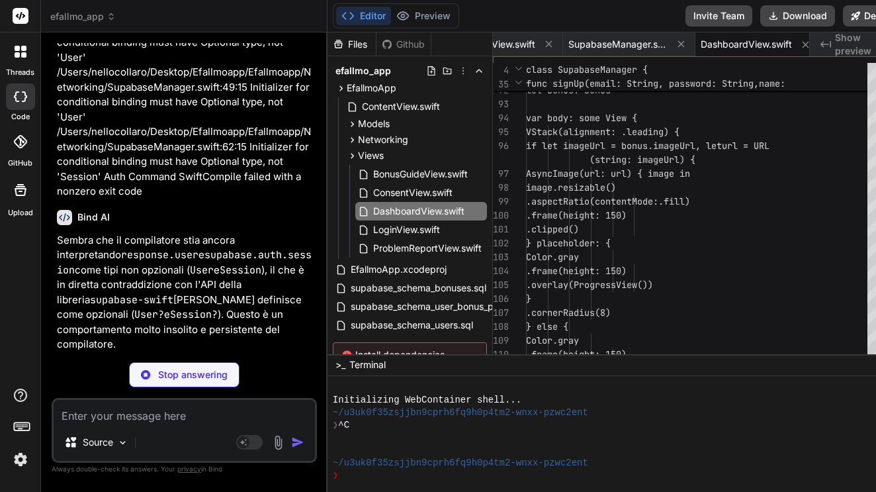
type textarea "x"
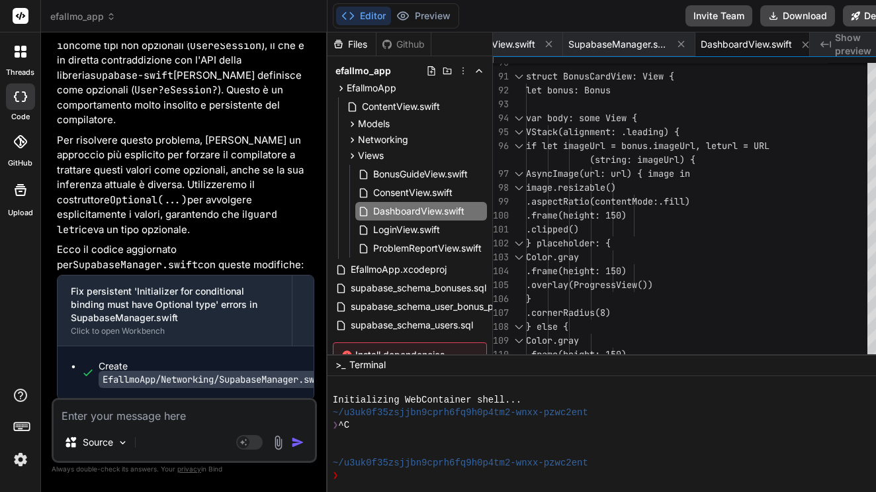
scroll to position [0, 0]
click at [484, 207] on icon at bounding box center [479, 211] width 11 height 11
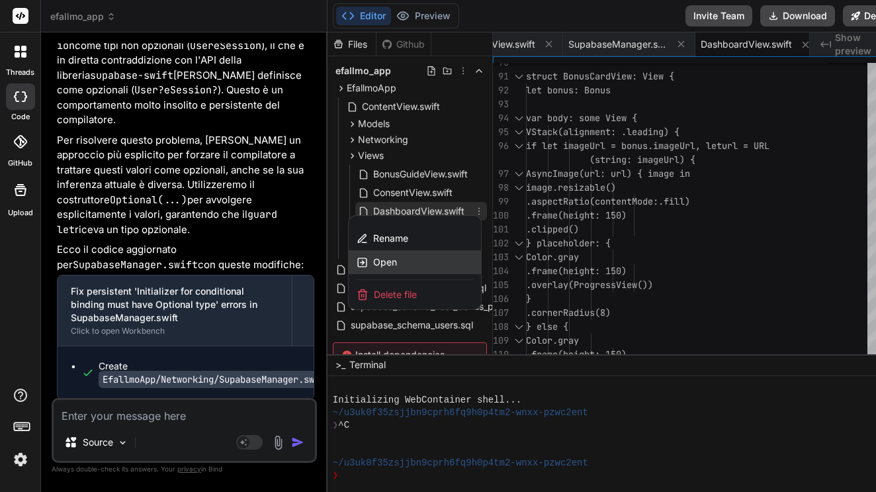
click at [411, 265] on div "Open" at bounding box center [415, 262] width 132 height 24
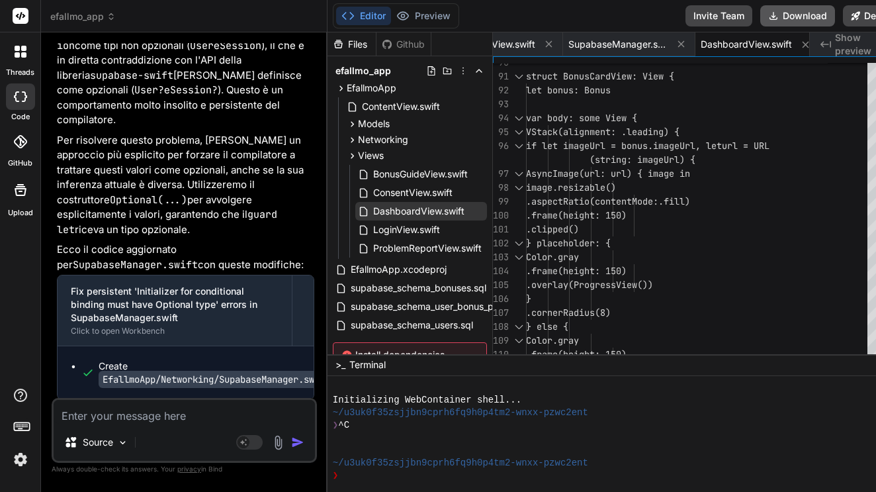
click at [801, 12] on button "Download" at bounding box center [797, 15] width 75 height 21
type textarea "} } .padding(.vertical, 5) } }"
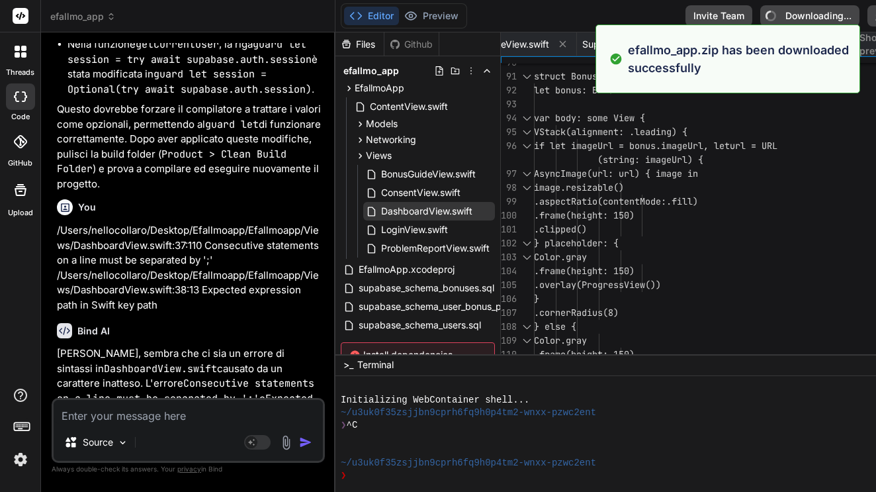
scroll to position [0, 42]
type textarea "x"
type textarea ".foregroundColor(.red) .font(.caption) .padding(.top, 2) } } .padding(.vertical…"
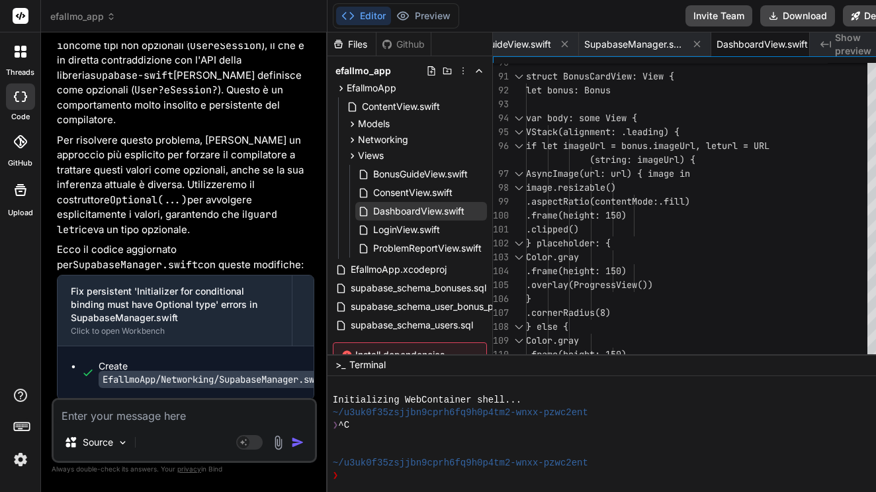
click at [118, 412] on textarea at bounding box center [184, 412] width 261 height 24
paste textarea "Undefined symbol: _main Linker command failed with exit code 1 (use -v to see i…"
type textarea "x"
type textarea "Undefined symbol: _main Linker command failed with exit code 1 (use -v to see i…"
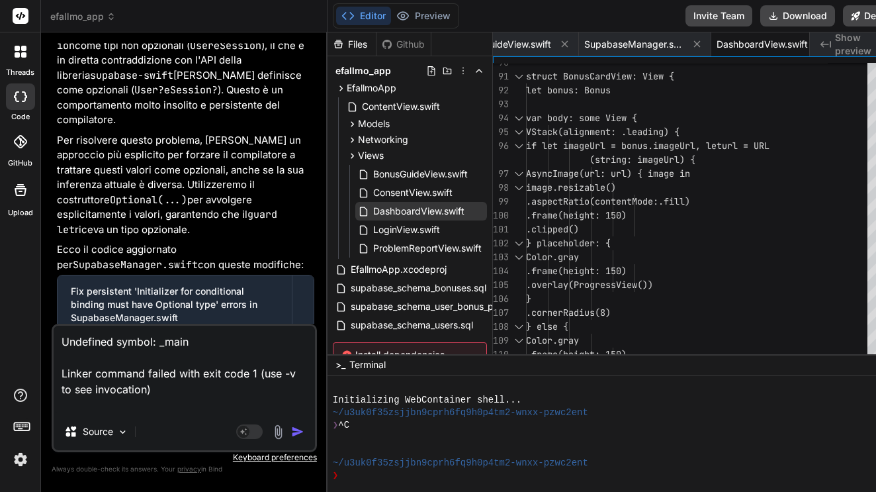
type textarea "x"
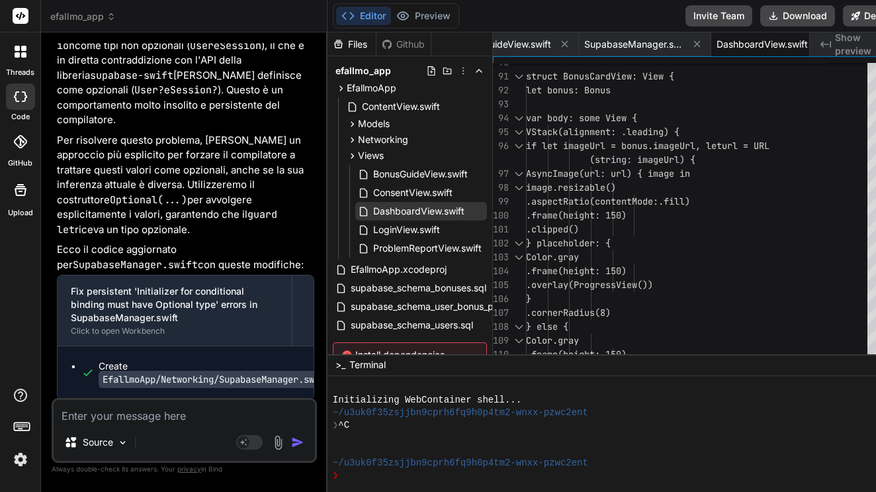
scroll to position [12669, 0]
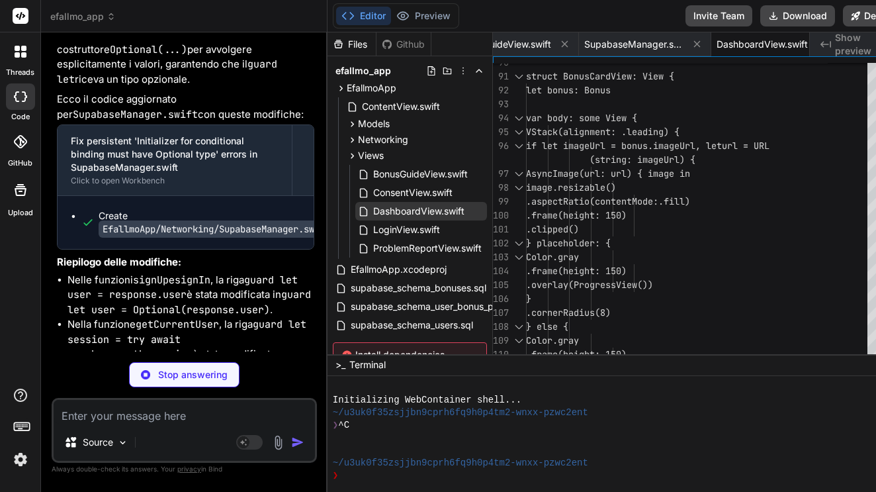
type textarea "x"
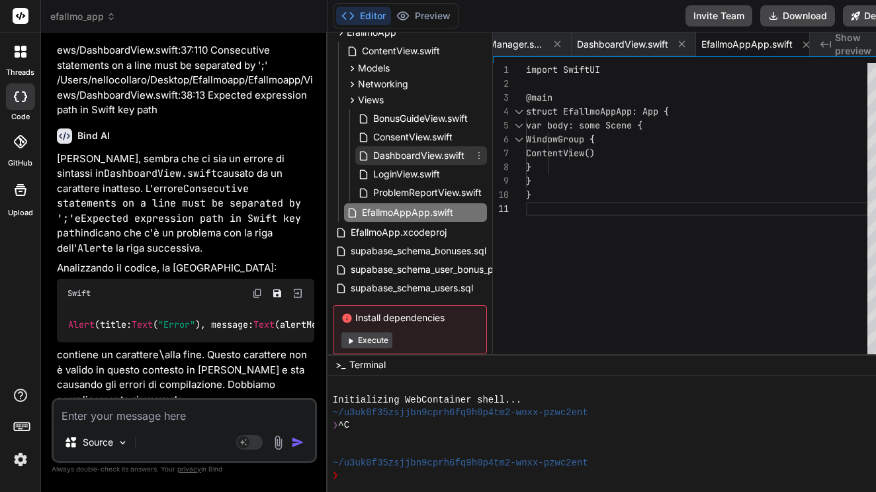
scroll to position [58, 0]
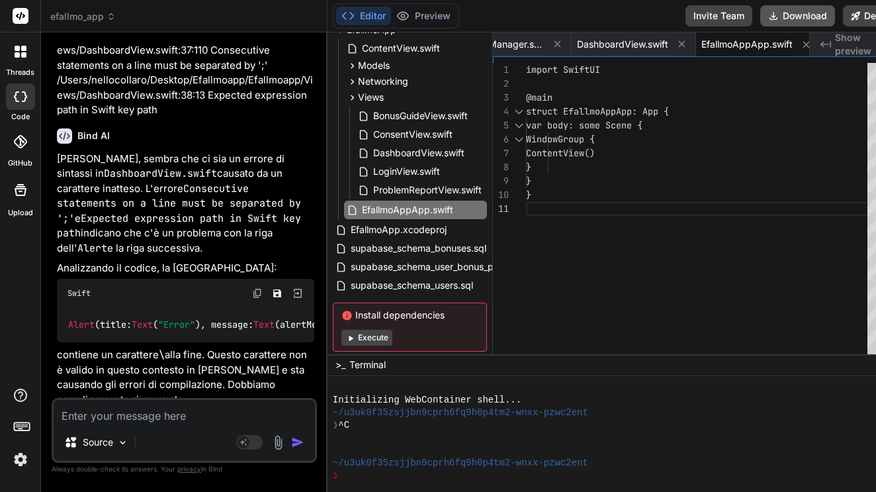
click at [798, 9] on button "Download" at bounding box center [797, 15] width 75 height 21
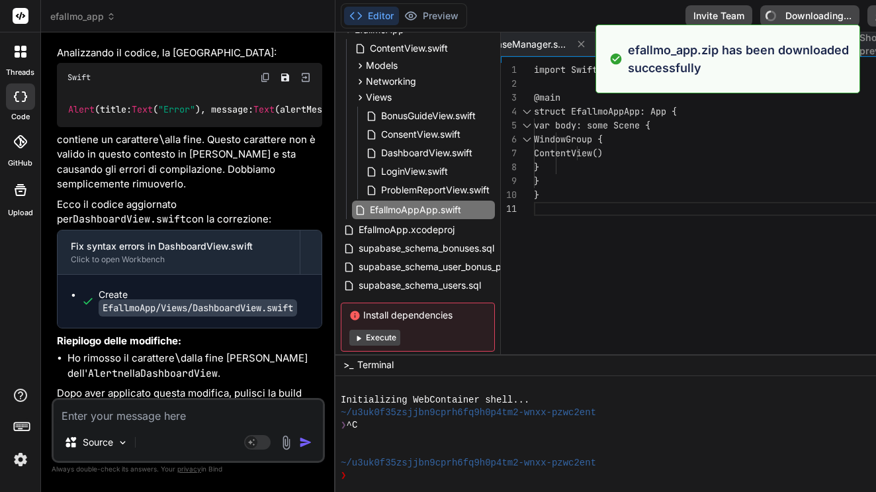
type textarea "x"
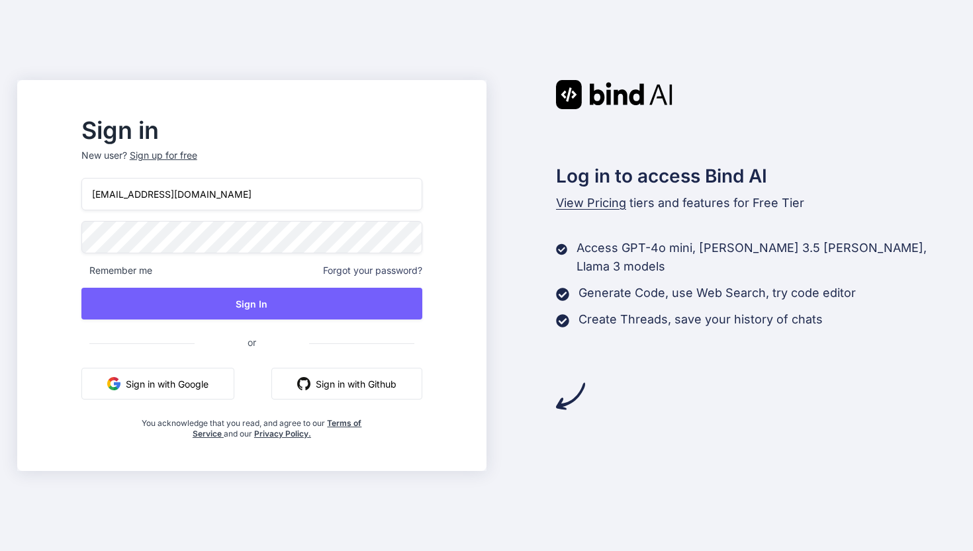
type input "[EMAIL_ADDRESS][DOMAIN_NAME]"
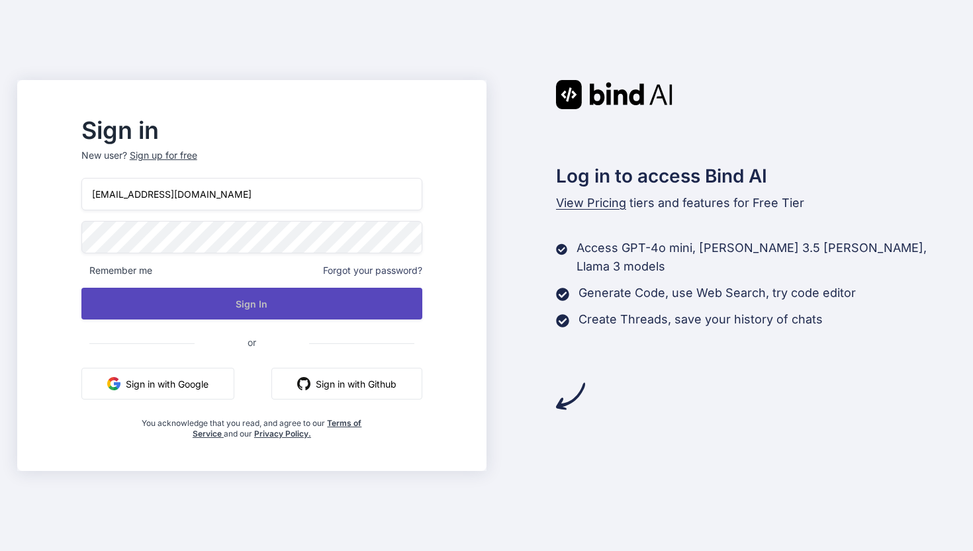
click at [403, 304] on button "Sign In" at bounding box center [251, 304] width 341 height 32
